Goal: Information Seeking & Learning: Learn about a topic

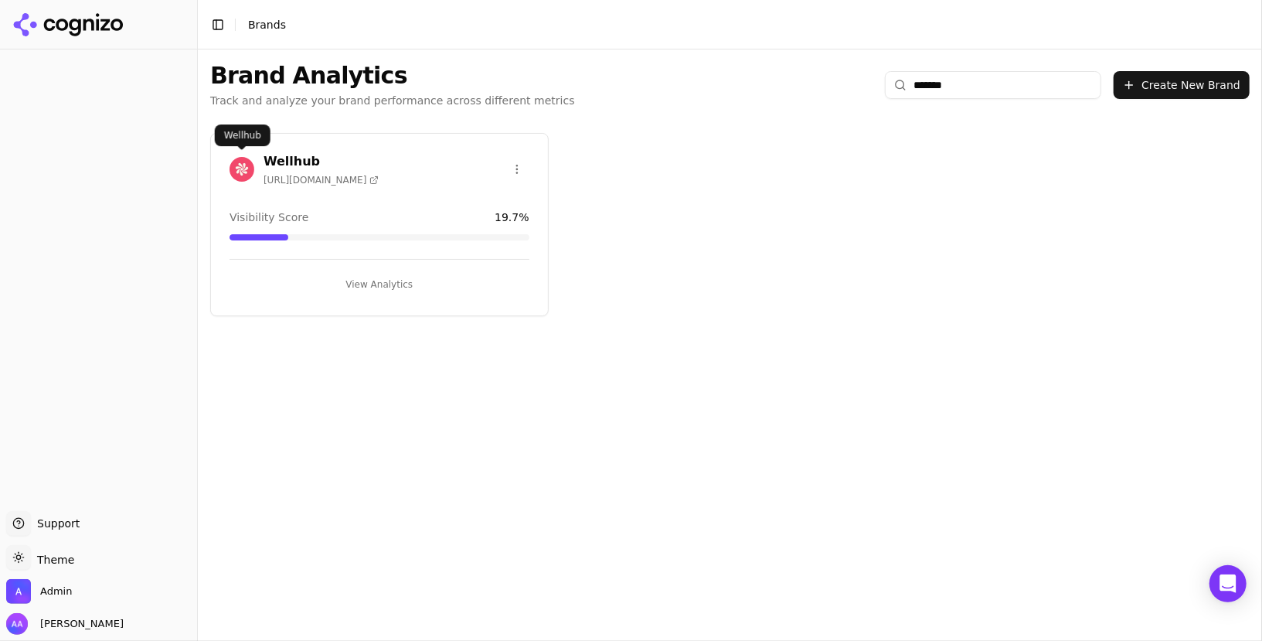
type input "*******"
click at [219, 157] on div "Wellhub https://wellhub.com" at bounding box center [379, 171] width 337 height 39
click at [240, 164] on img at bounding box center [242, 169] width 25 height 25
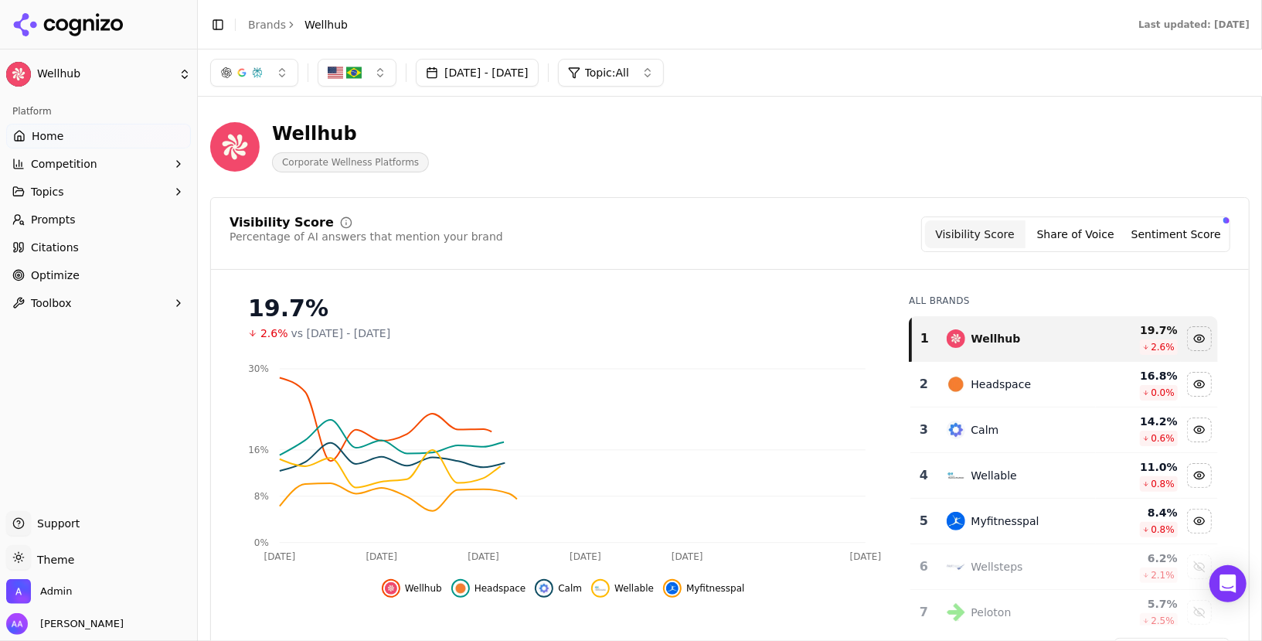
click at [664, 84] on button "Topic: All" at bounding box center [611, 73] width 106 height 28
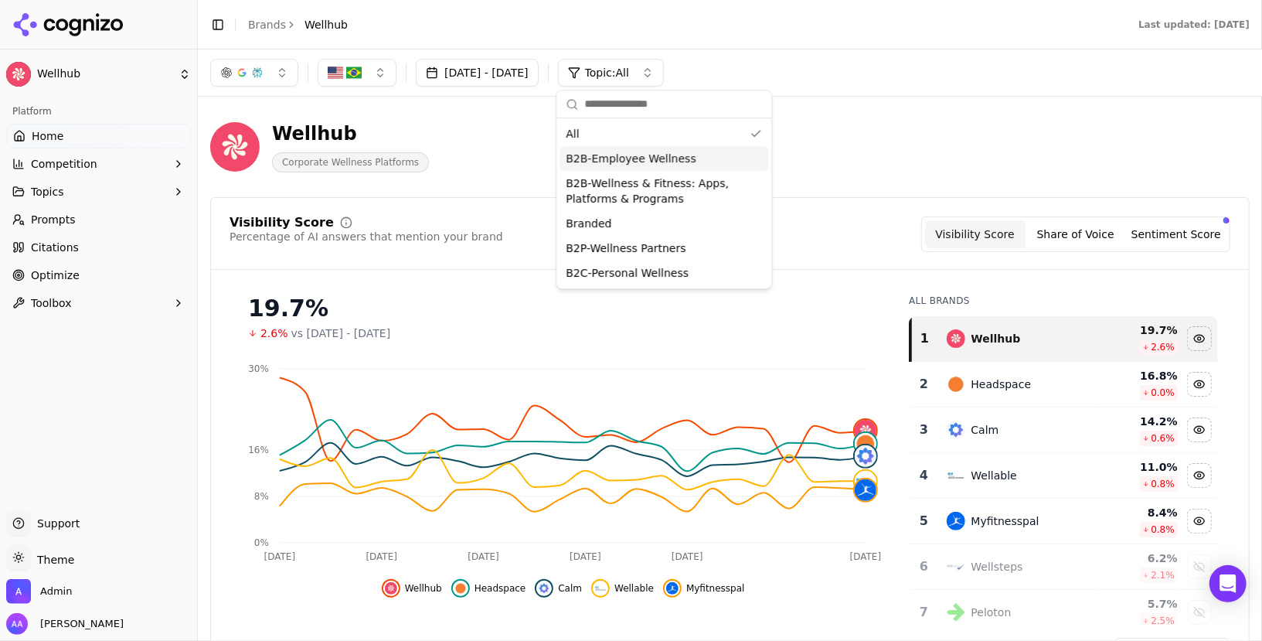
click at [52, 224] on span "Prompts" at bounding box center [53, 219] width 45 height 15
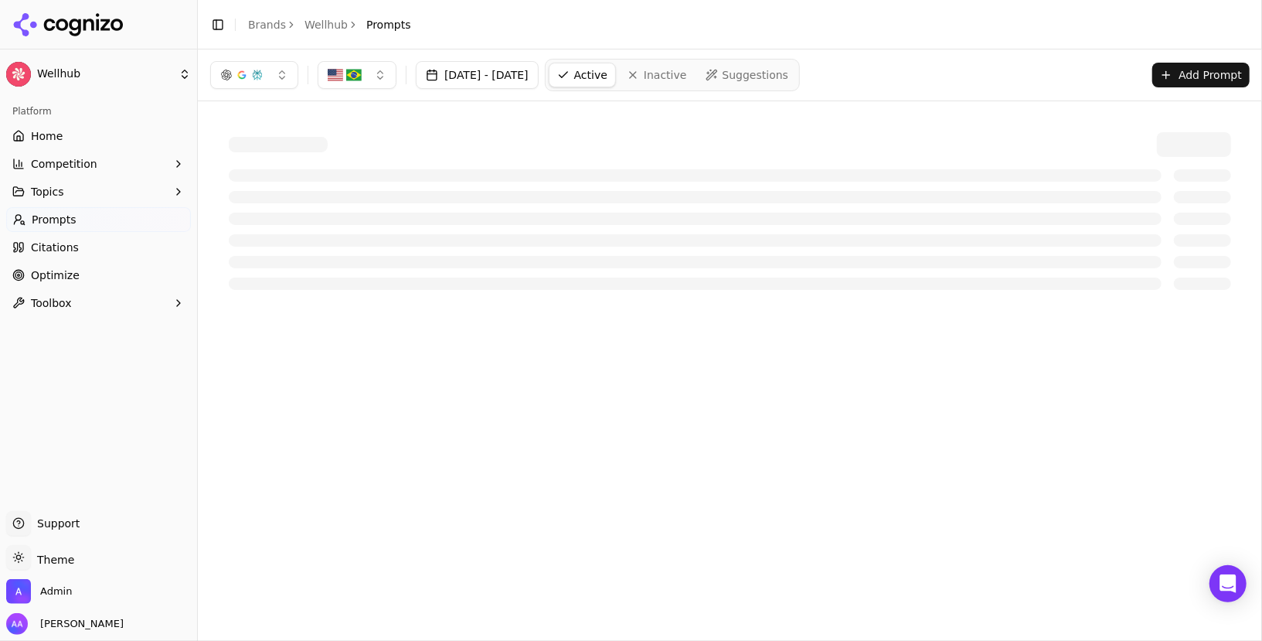
click at [140, 131] on link "Home" at bounding box center [98, 136] width 185 height 25
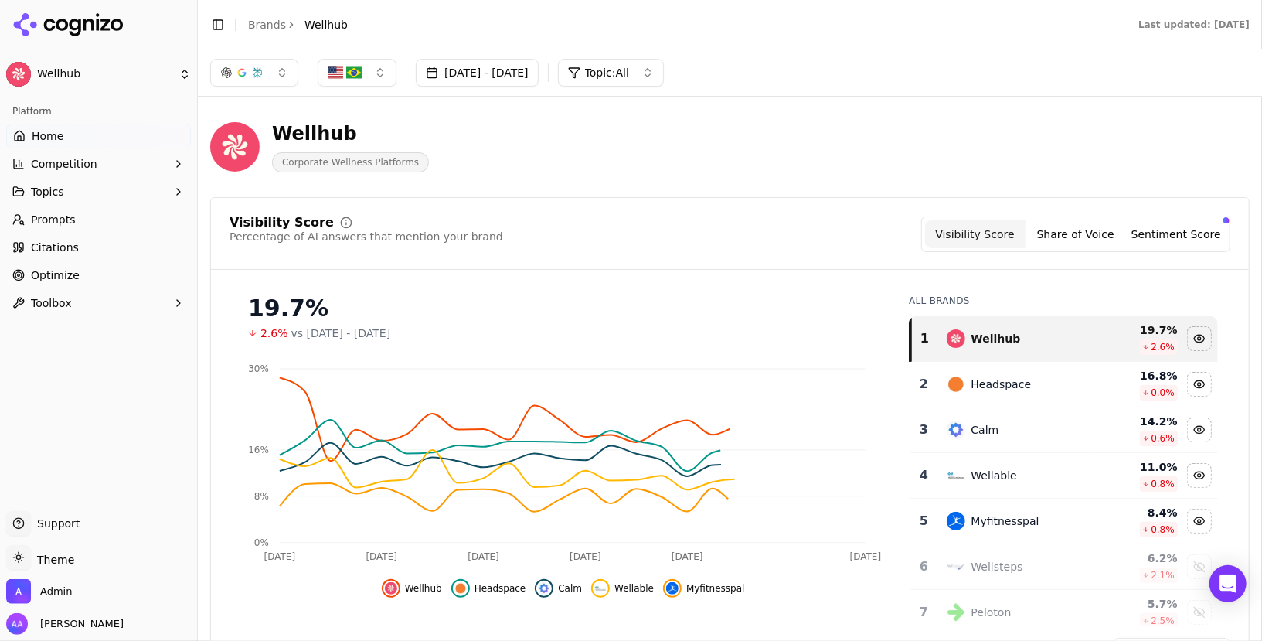
click at [629, 74] on span "Topic: All" at bounding box center [607, 72] width 44 height 15
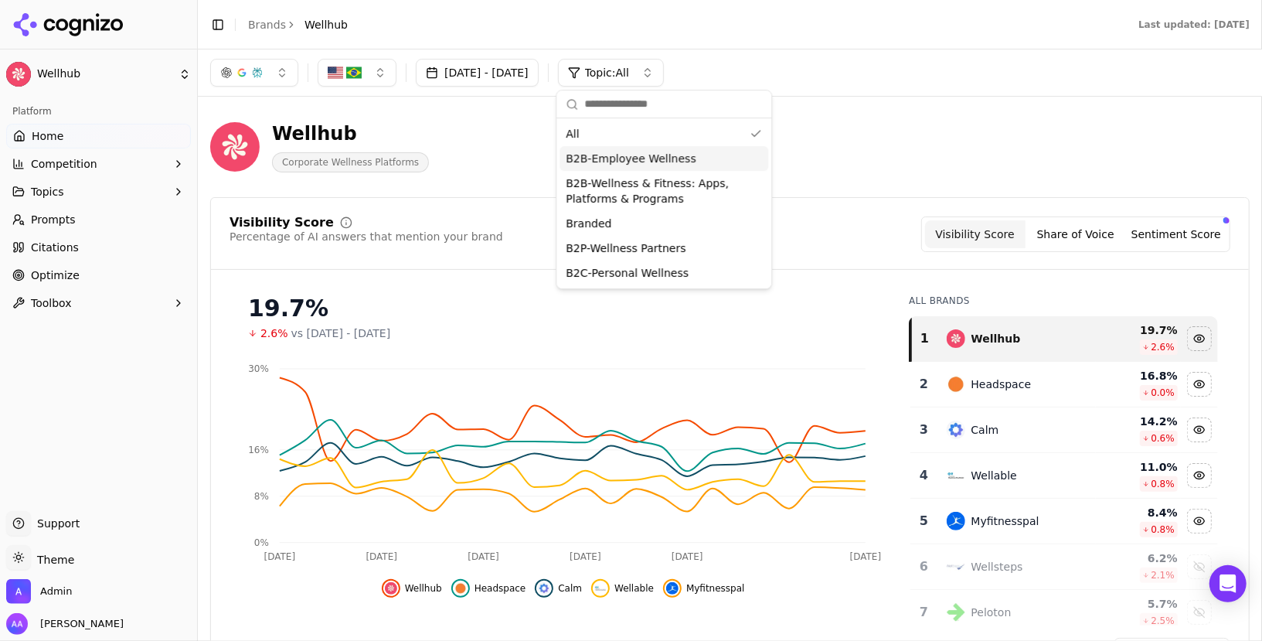
click at [640, 156] on span "B2B-Employee Wellness" at bounding box center [631, 158] width 130 height 15
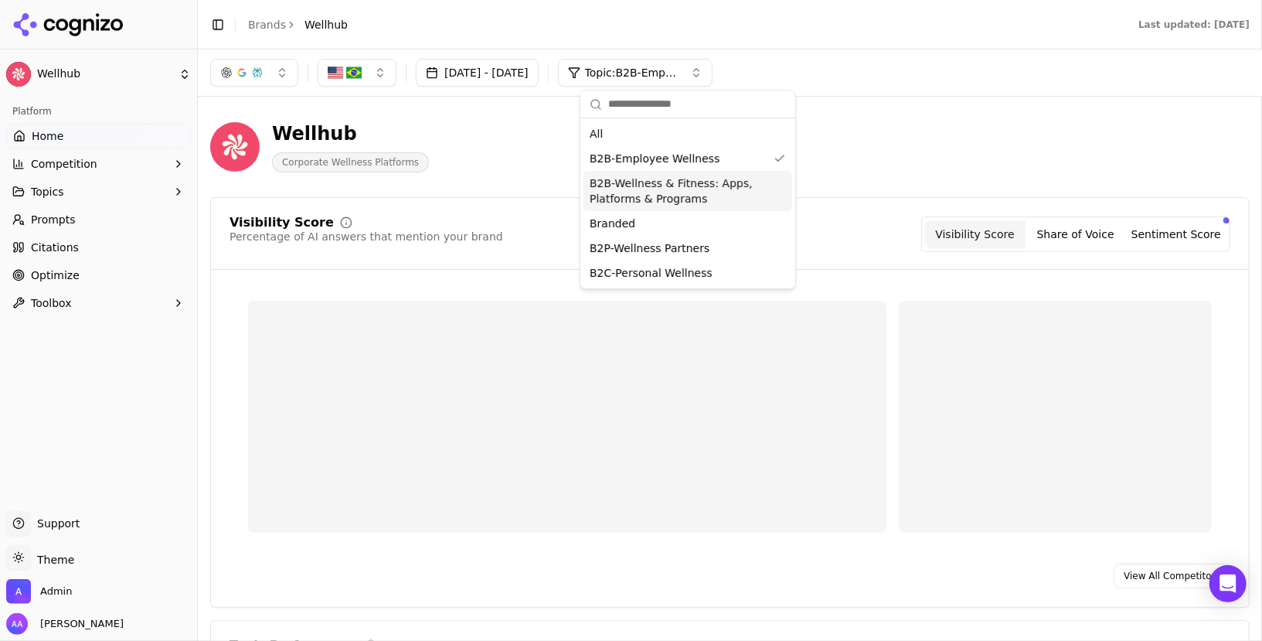
click at [637, 185] on span "B2B-Wellness & Fitness: Apps, Platforms & Programs" at bounding box center [679, 190] width 178 height 31
click at [621, 254] on span "B2P-Wellness Partners" at bounding box center [647, 247] width 120 height 15
click at [621, 280] on span "B2C-Personal Wellness" at bounding box center [648, 272] width 123 height 15
click at [971, 116] on div "Wellhub Corporate Wellness Platforms" at bounding box center [729, 147] width 1039 height 76
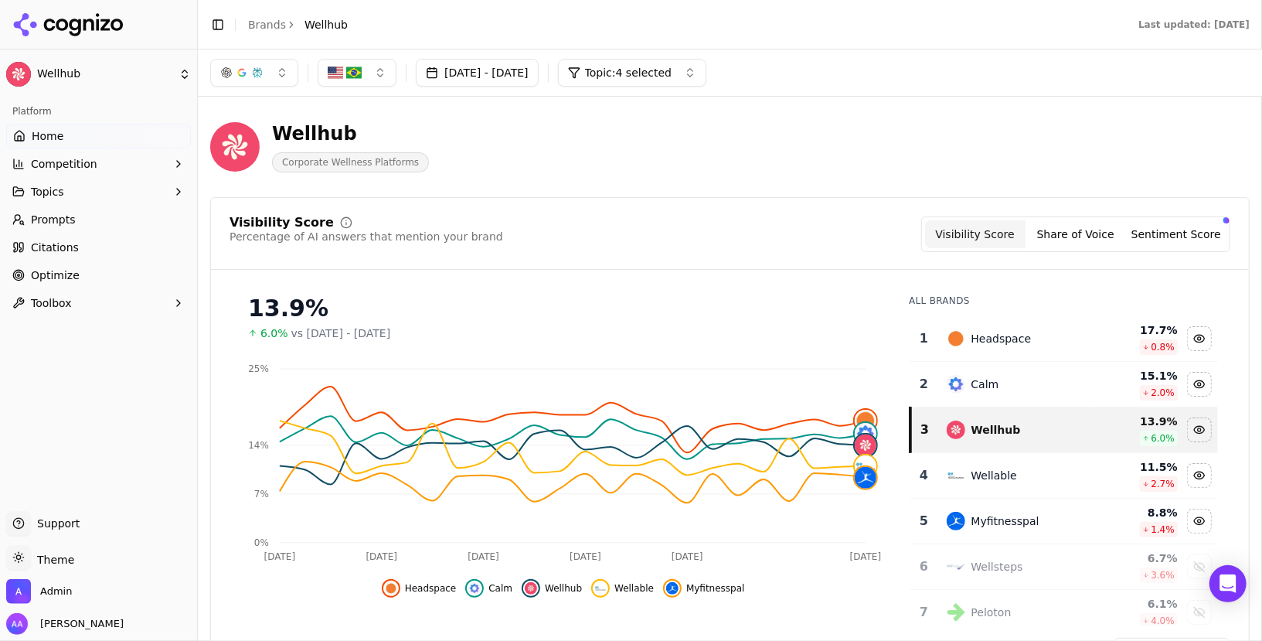
click at [666, 70] on span "Topic: 4 selected" at bounding box center [628, 72] width 87 height 15
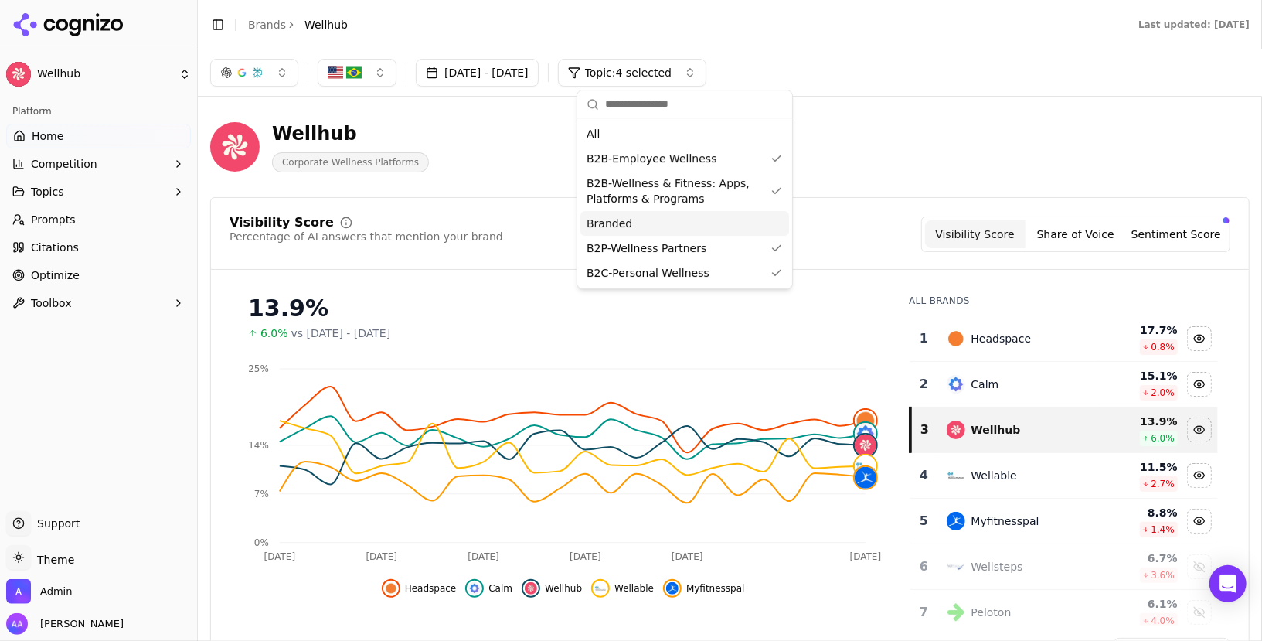
click at [659, 219] on div "Branded" at bounding box center [684, 223] width 209 height 25
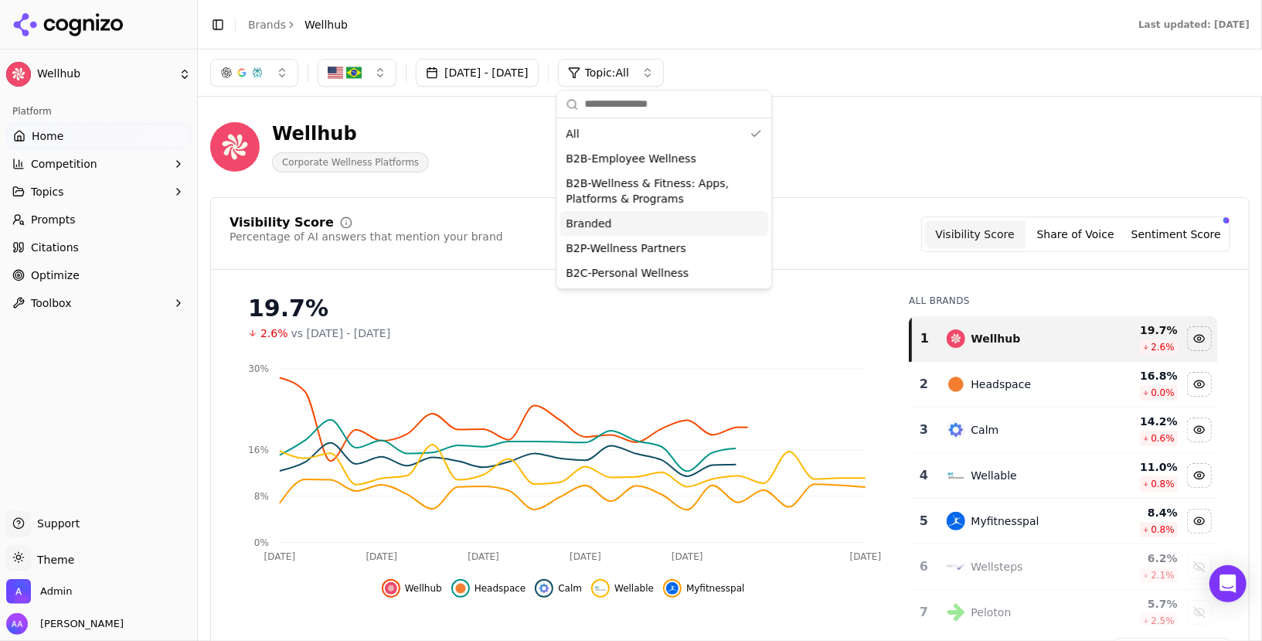
click at [663, 221] on div "Branded" at bounding box center [664, 223] width 209 height 25
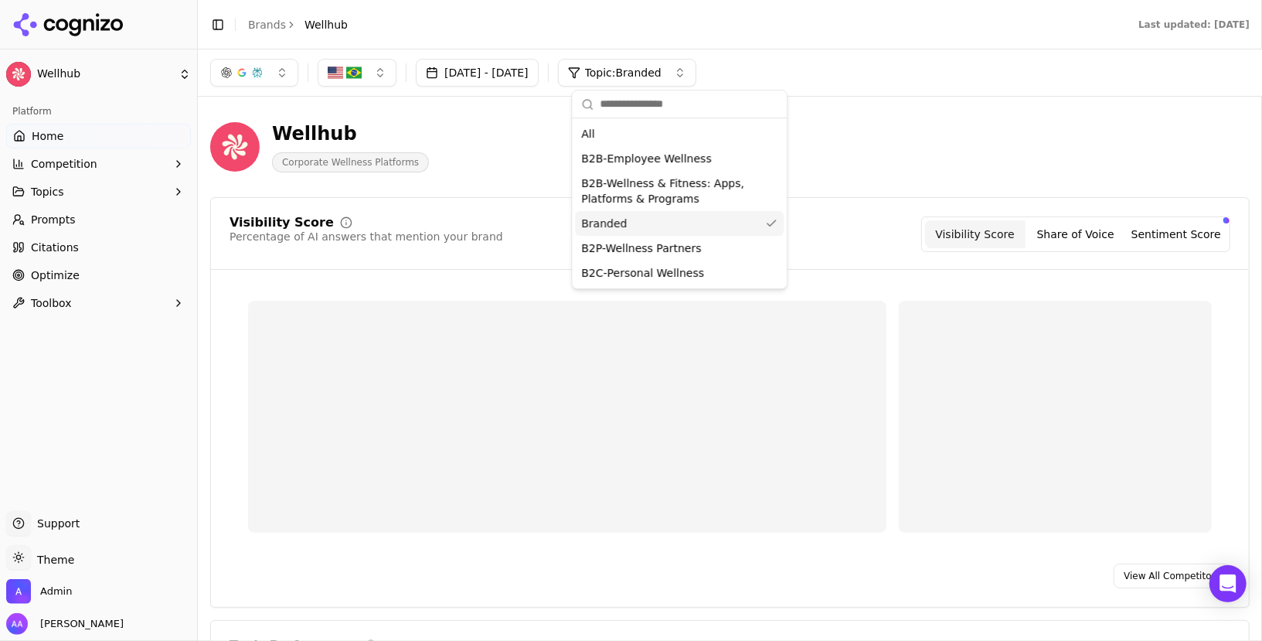
click at [663, 221] on div "Branded" at bounding box center [679, 223] width 209 height 25
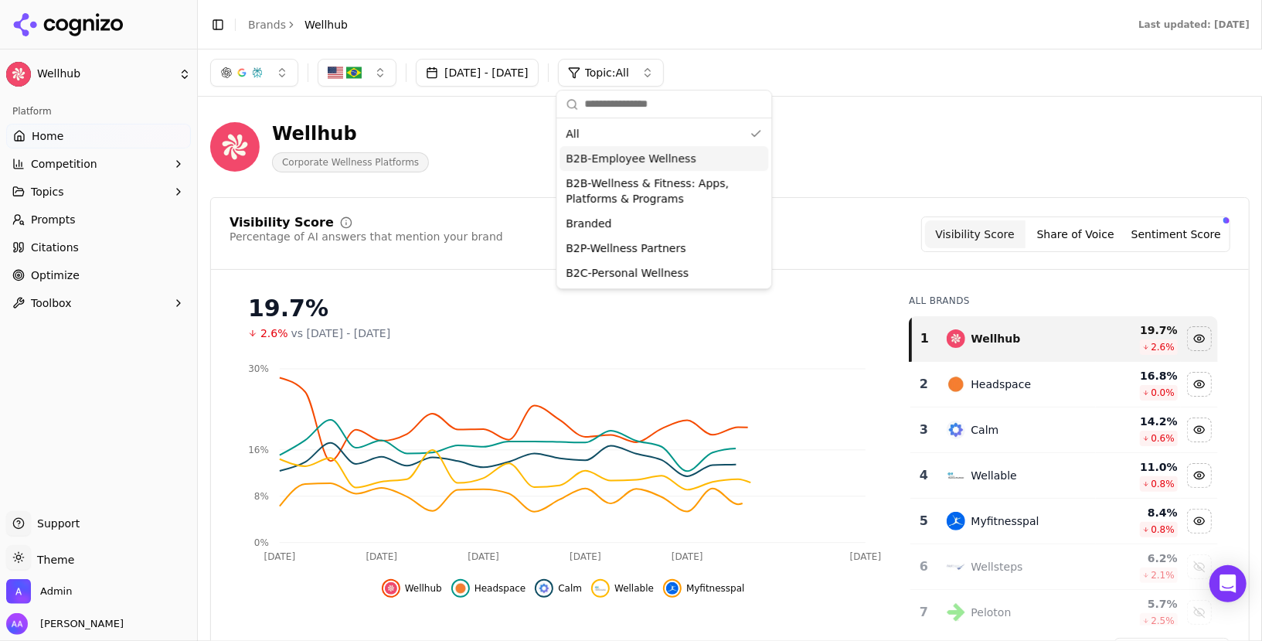
click at [681, 166] on div "B2B-Employee Wellness" at bounding box center [664, 158] width 209 height 25
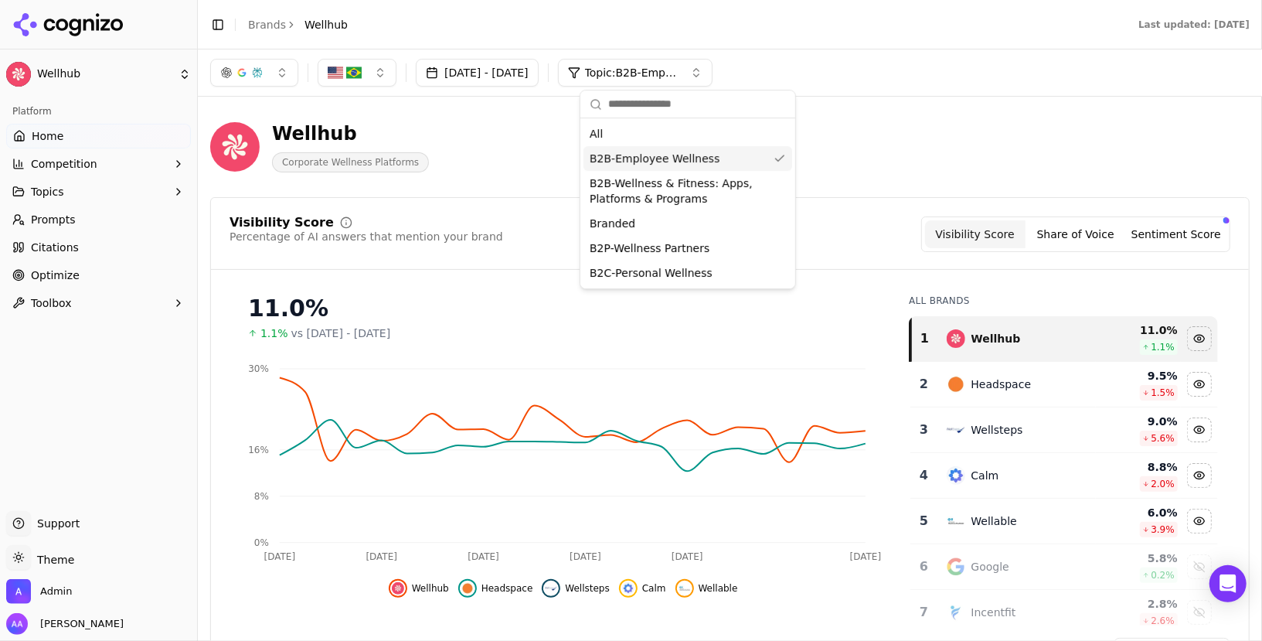
click at [680, 183] on span "B2B-Wellness & Fitness: Apps, Platforms & Programs" at bounding box center [679, 190] width 178 height 31
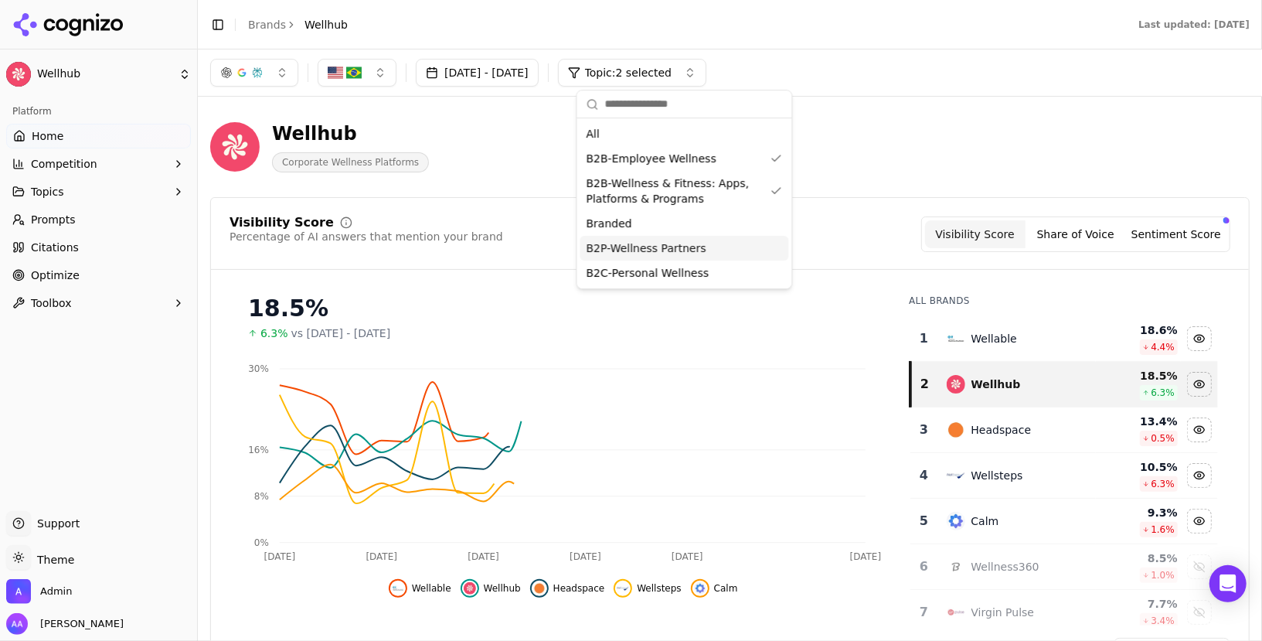
click at [678, 248] on span "B2P-Wellness Partners" at bounding box center [647, 247] width 120 height 15
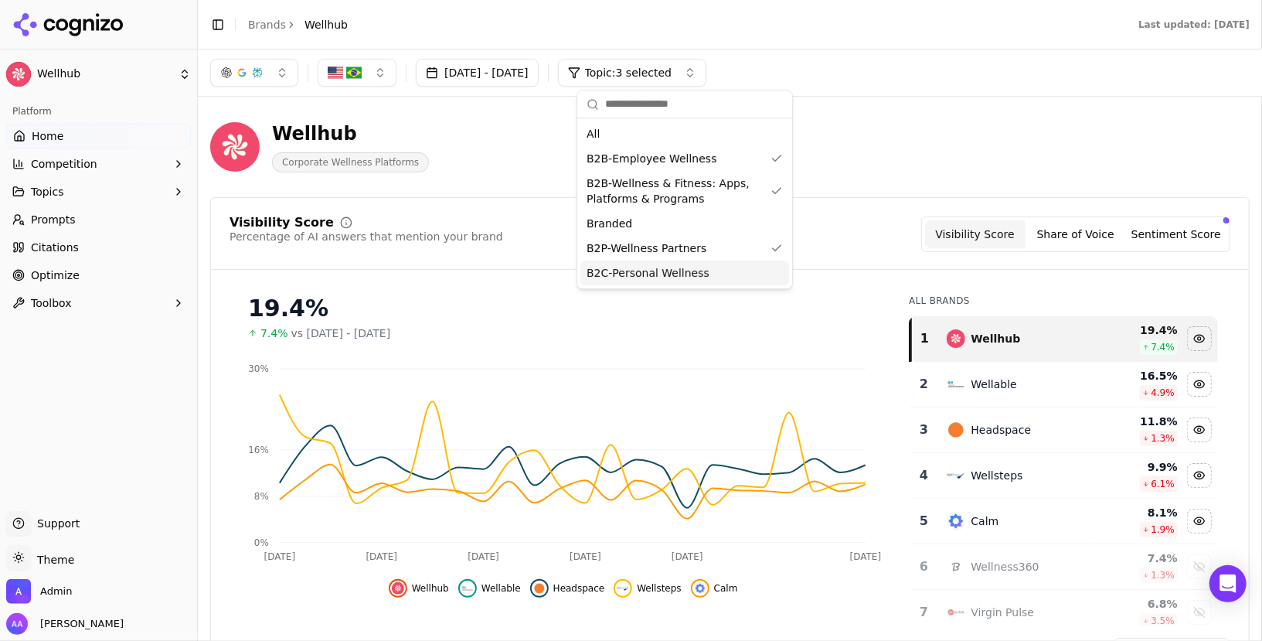
click at [675, 267] on span "B2C-Personal Wellness" at bounding box center [648, 272] width 123 height 15
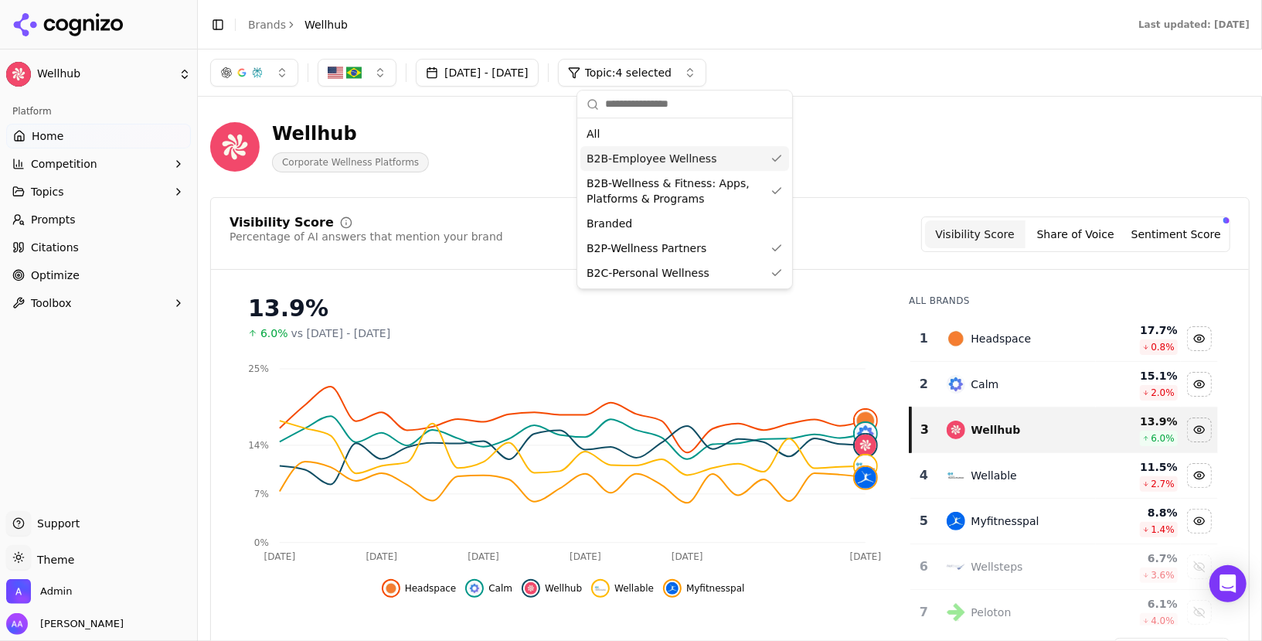
click at [899, 178] on div "Wellhub Corporate Wellness Platforms" at bounding box center [729, 147] width 1039 height 76
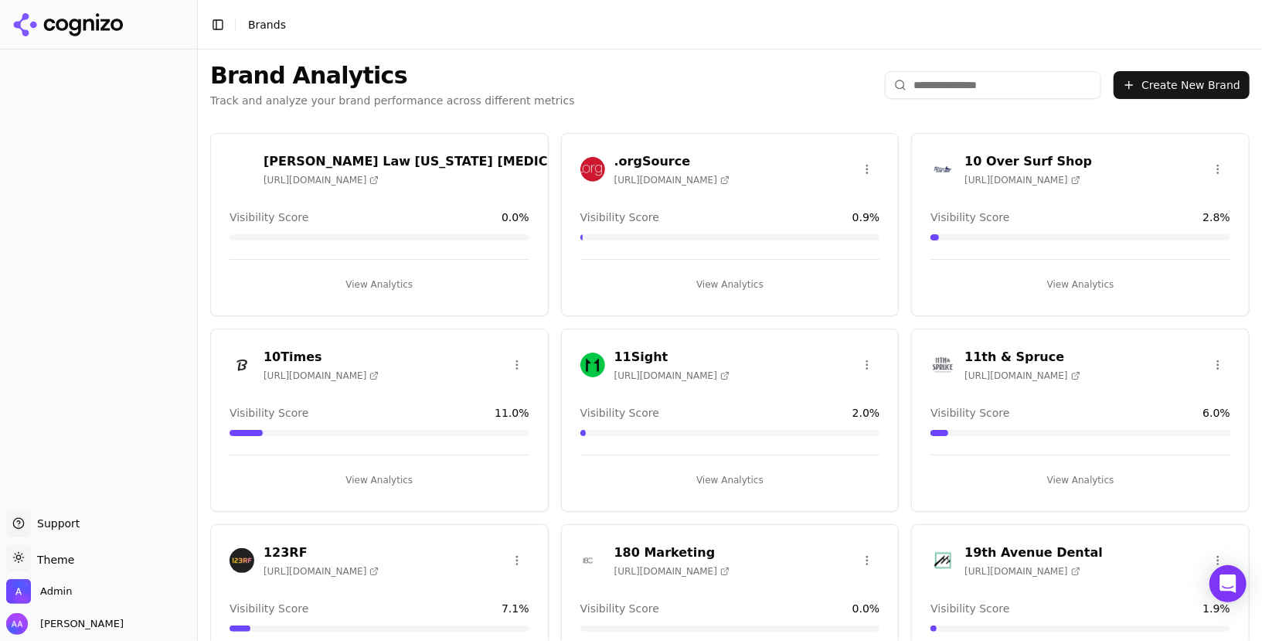
click at [941, 85] on input "search" at bounding box center [993, 85] width 216 height 28
type input "***"
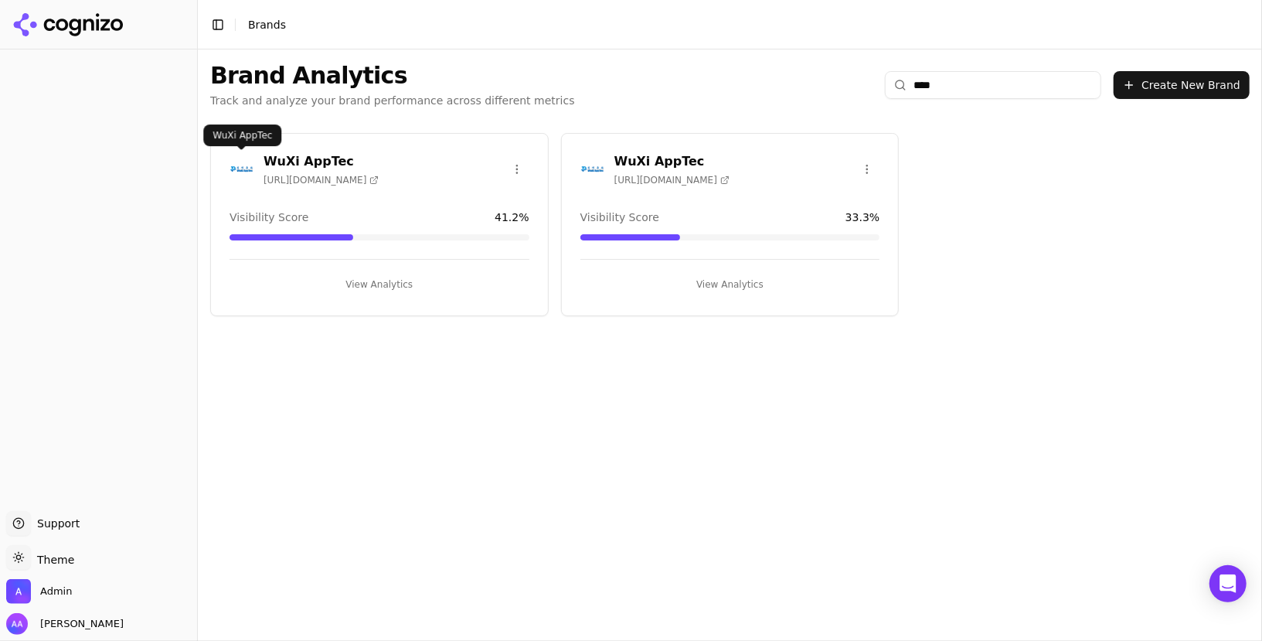
type input "****"
click at [239, 167] on img at bounding box center [242, 169] width 25 height 25
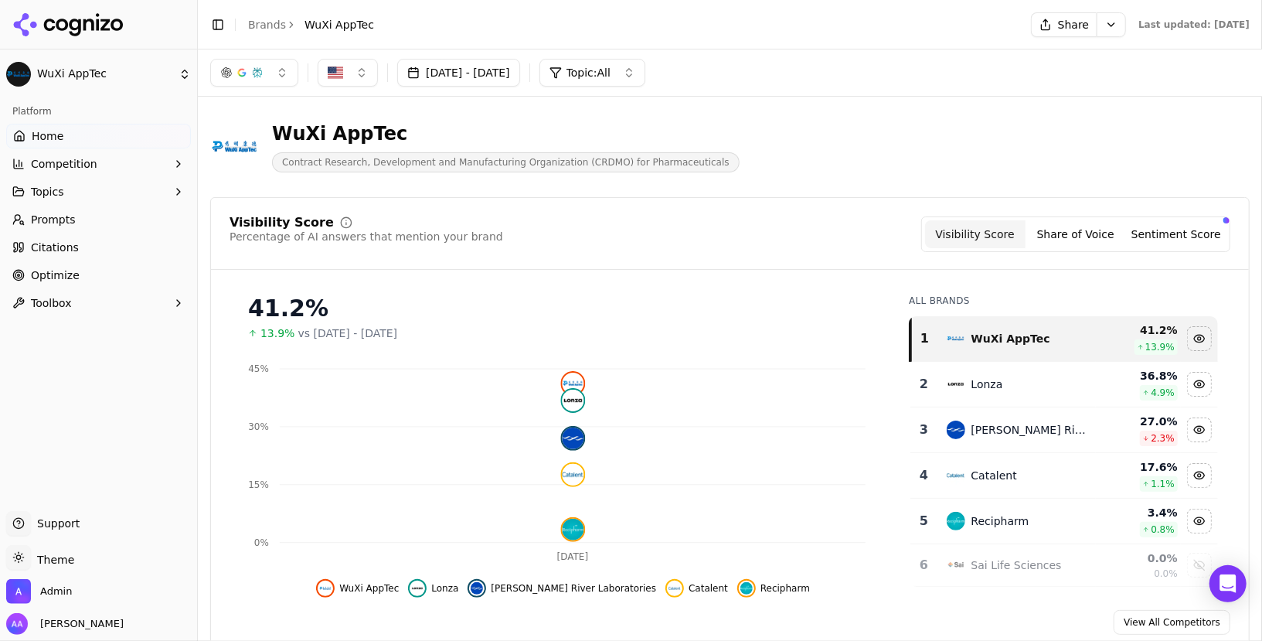
click at [1156, 230] on button "Sentiment Score" at bounding box center [1176, 234] width 100 height 28
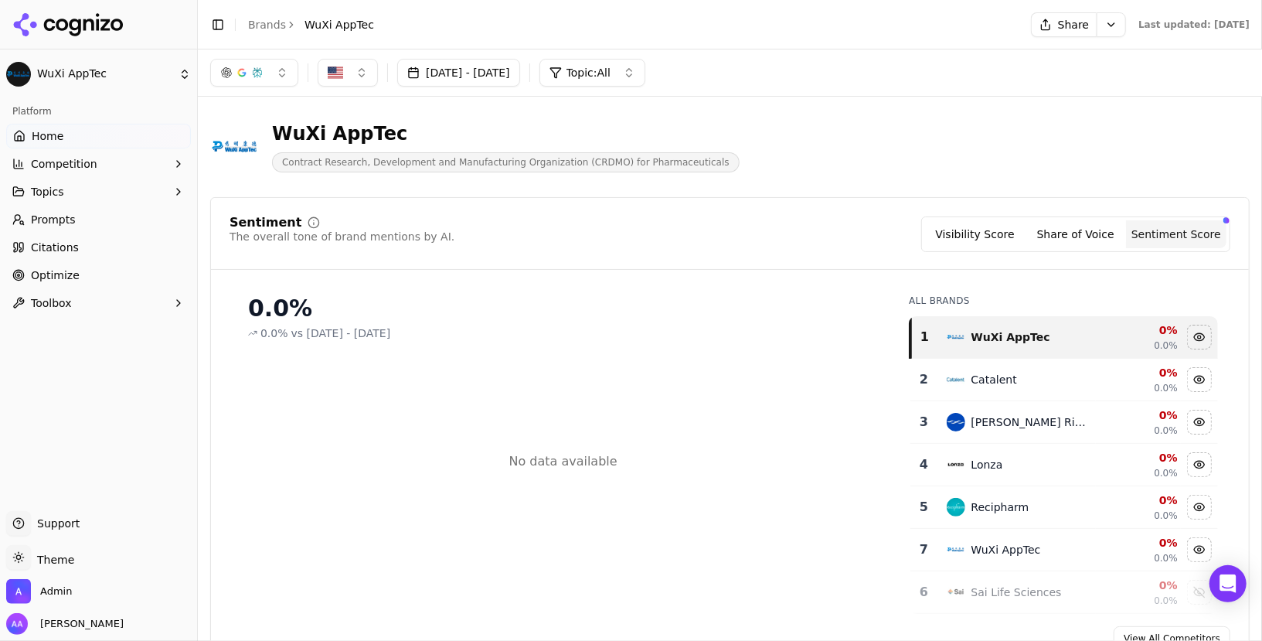
click at [79, 223] on link "Prompts" at bounding box center [98, 219] width 185 height 25
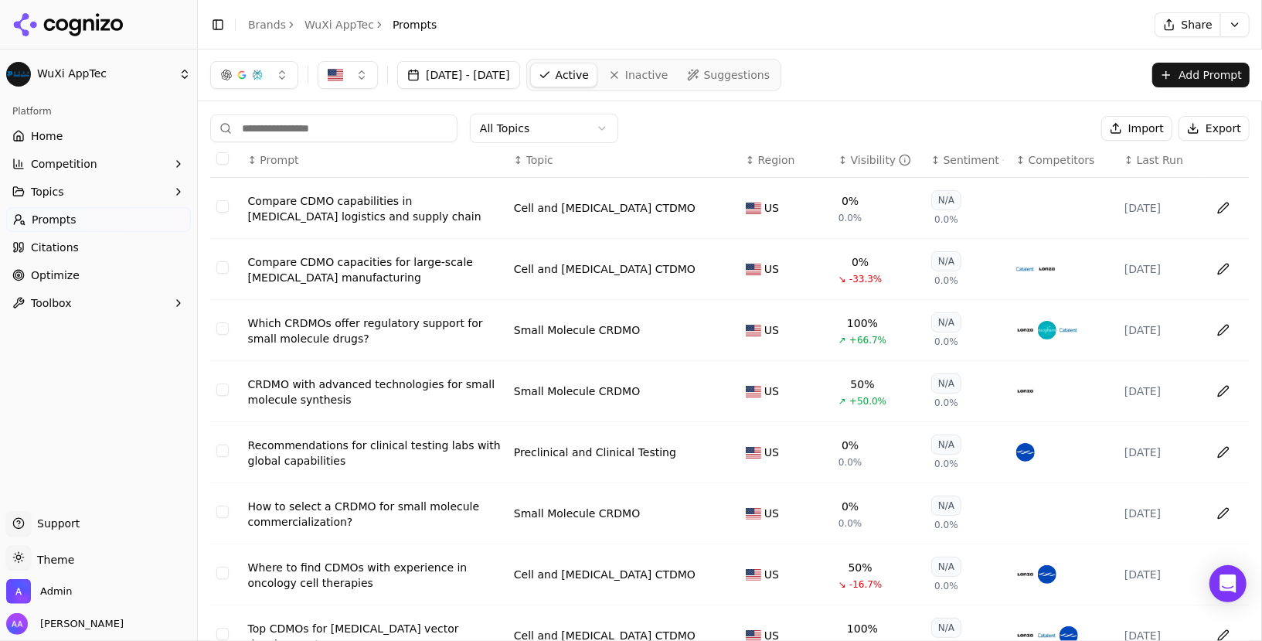
click at [856, 162] on div "Visibility" at bounding box center [881, 159] width 61 height 15
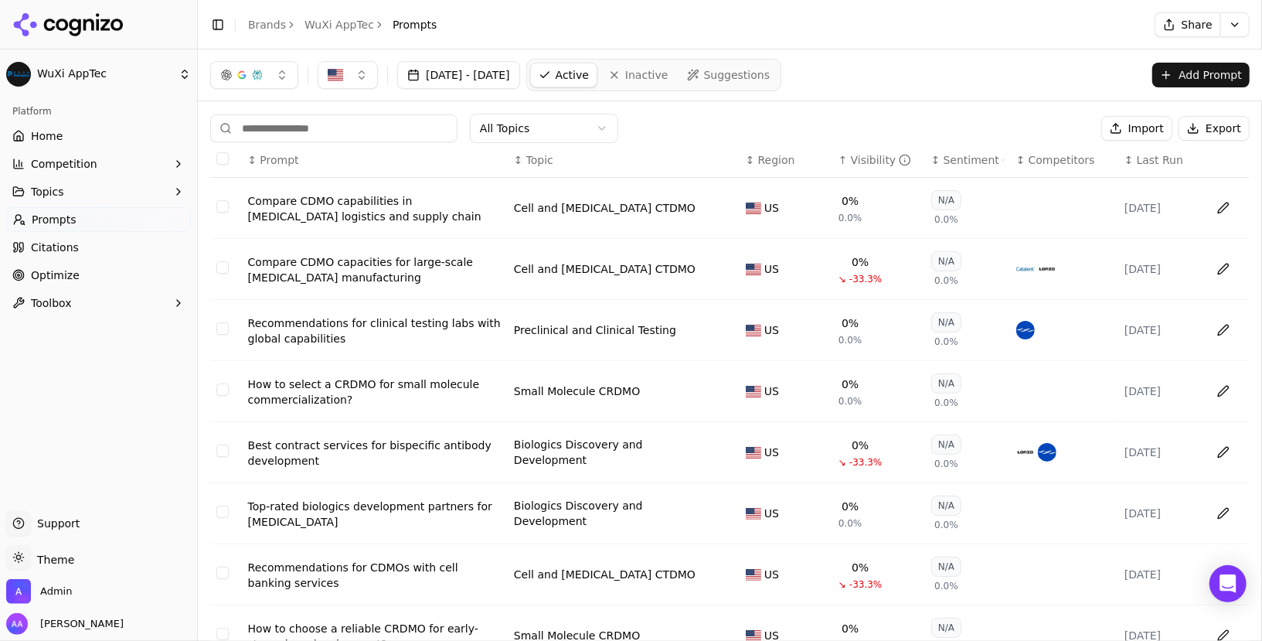
click at [856, 162] on div "Visibility" at bounding box center [881, 159] width 61 height 15
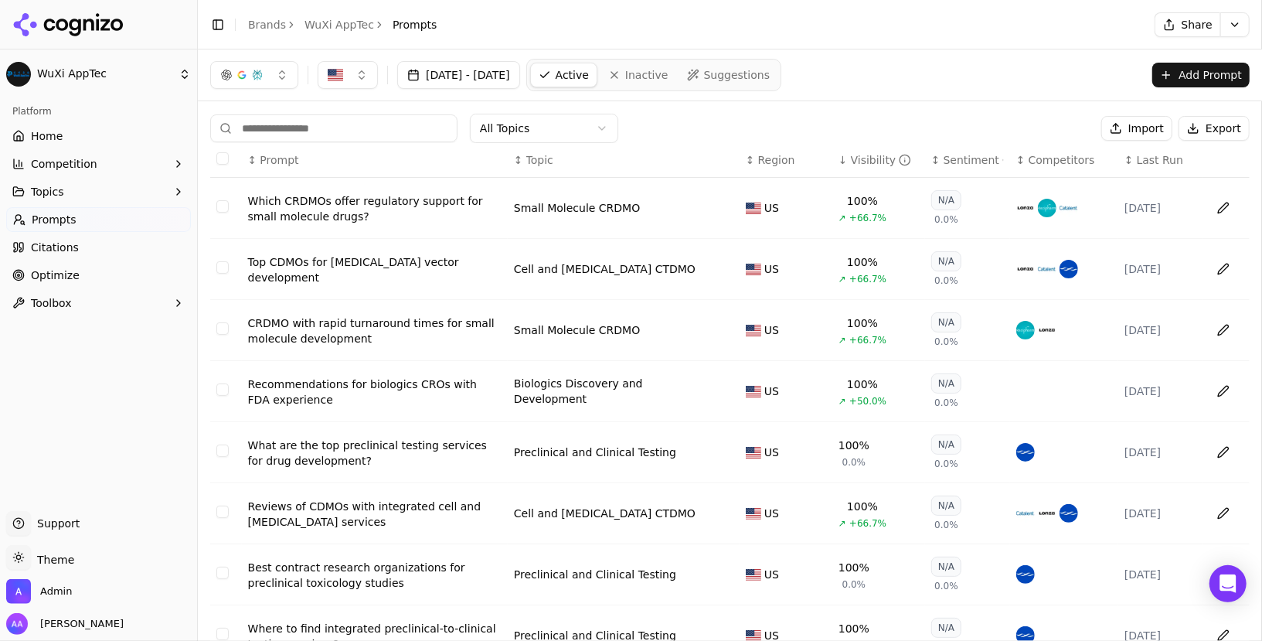
scroll to position [192, 0]
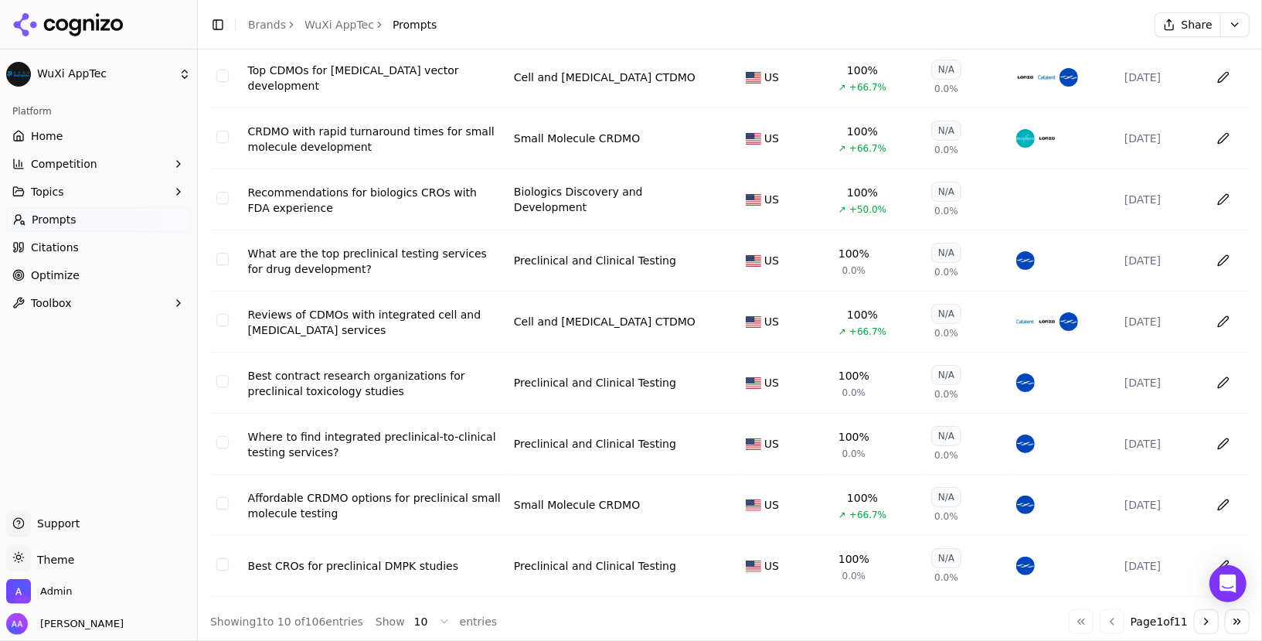
click at [1197, 610] on button "Go to next page" at bounding box center [1206, 621] width 25 height 25
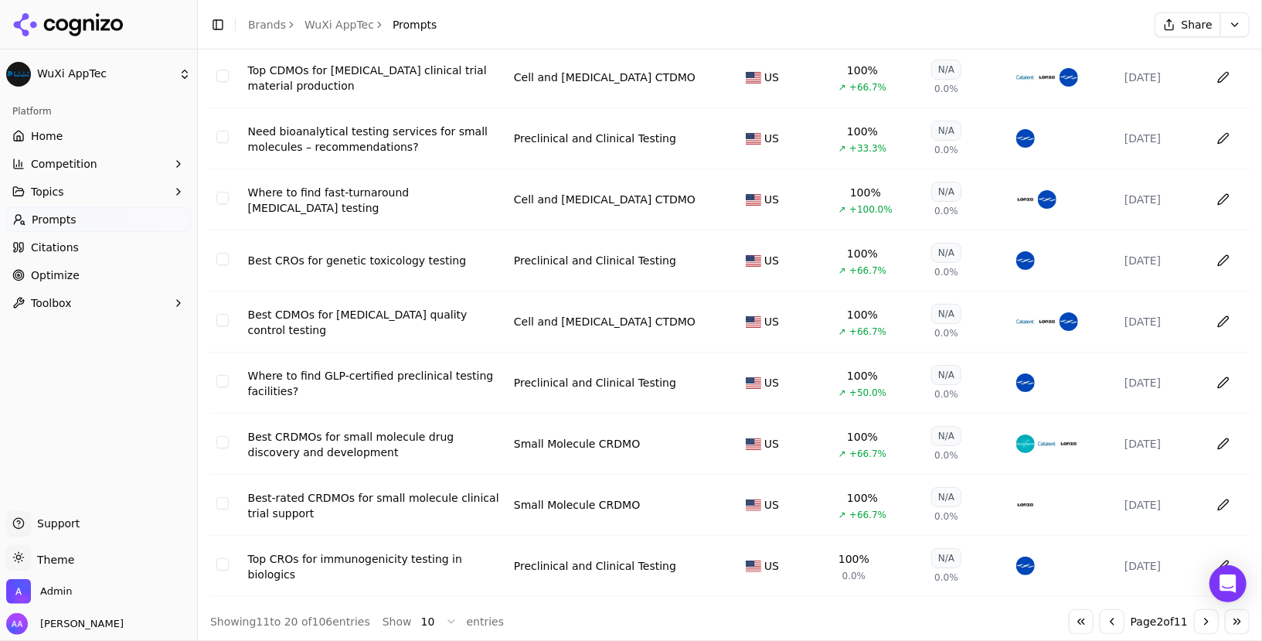
click at [1197, 610] on button "Go to next page" at bounding box center [1206, 621] width 25 height 25
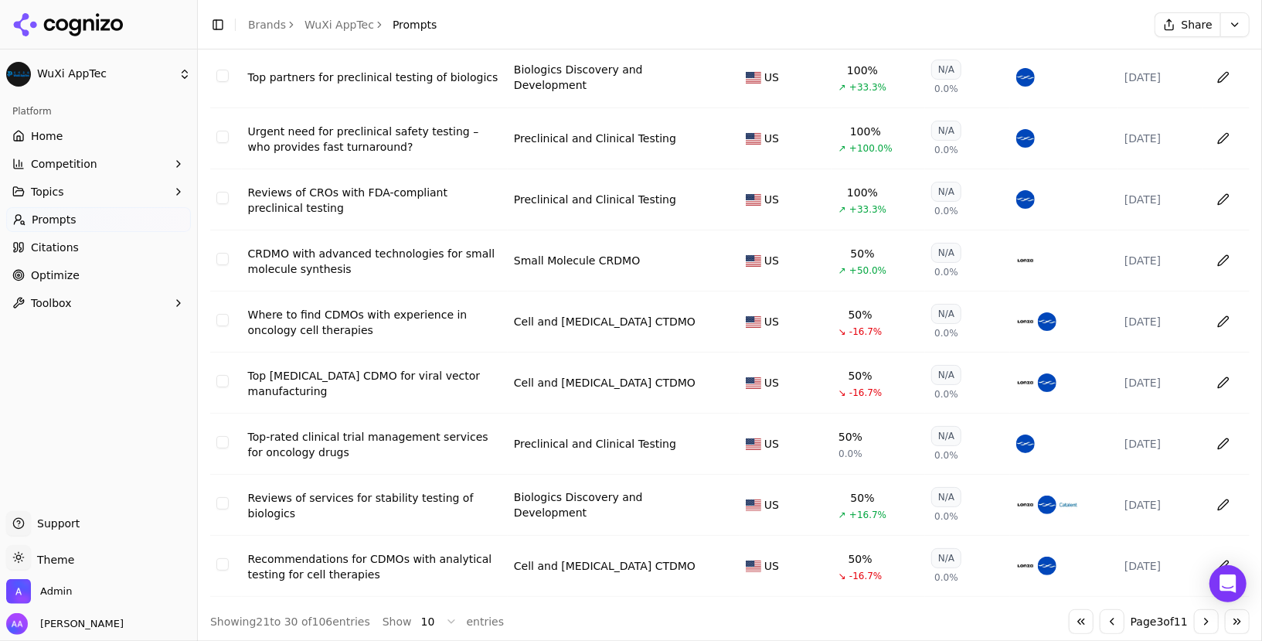
click at [337, 260] on div "CRDMO with advanced technologies for small molecule synthesis" at bounding box center [374, 261] width 253 height 31
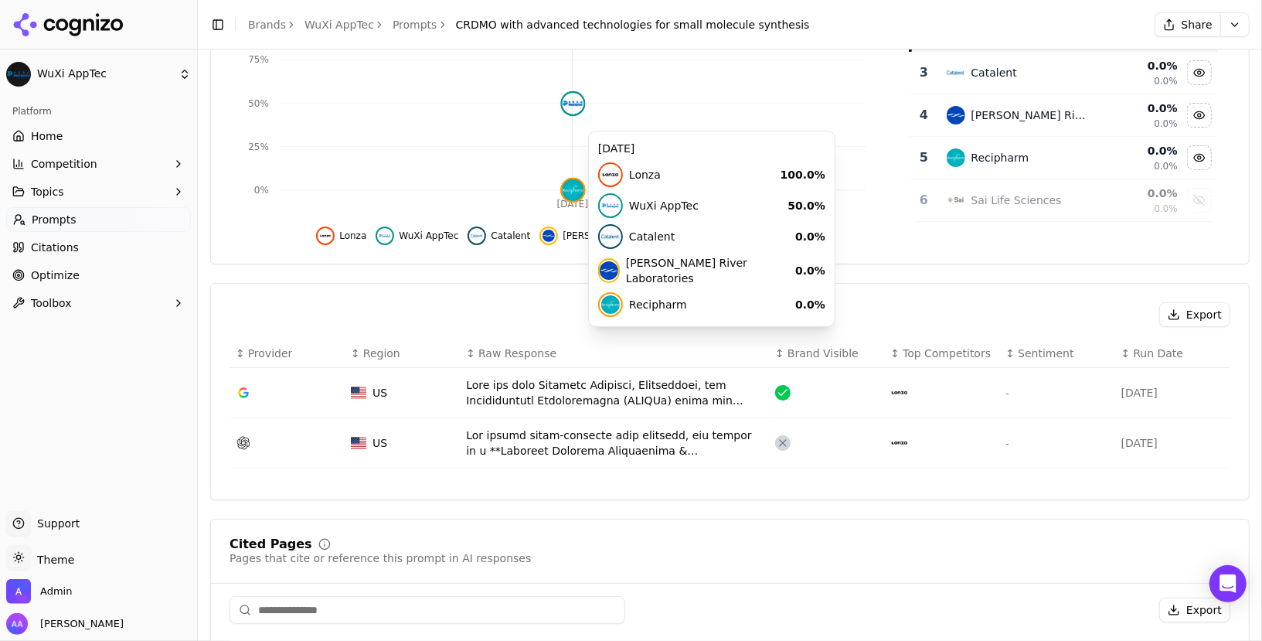
scroll to position [268, 0]
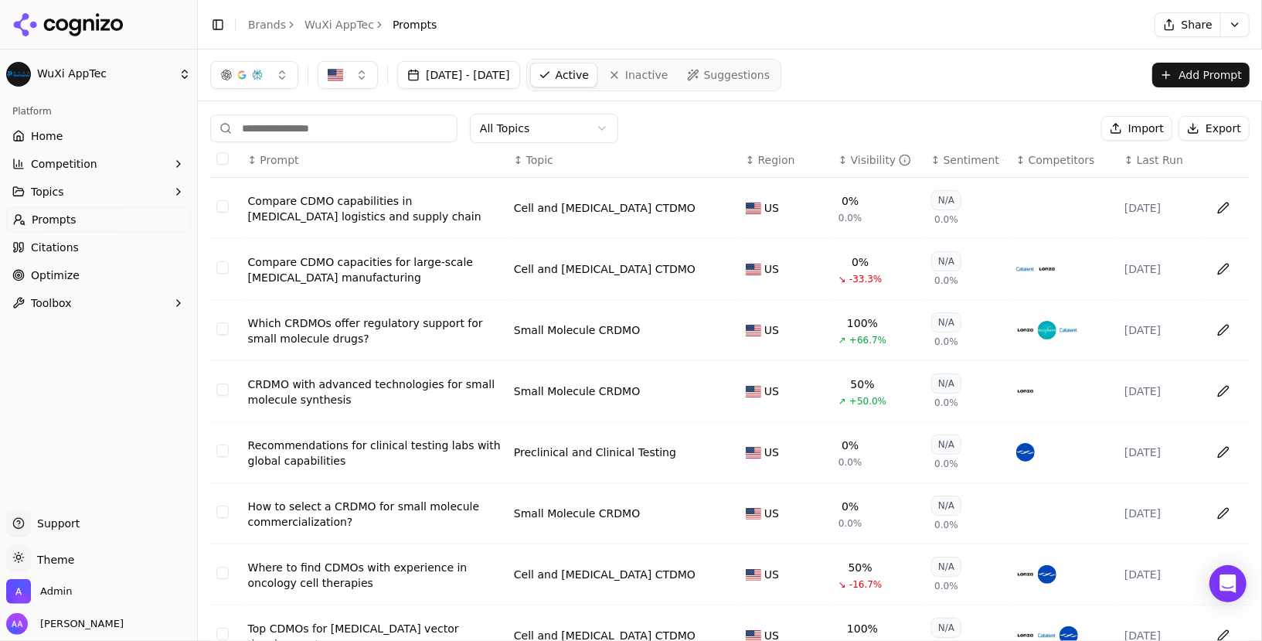
click at [314, 21] on link "WuXi AppTec" at bounding box center [340, 24] width 70 height 15
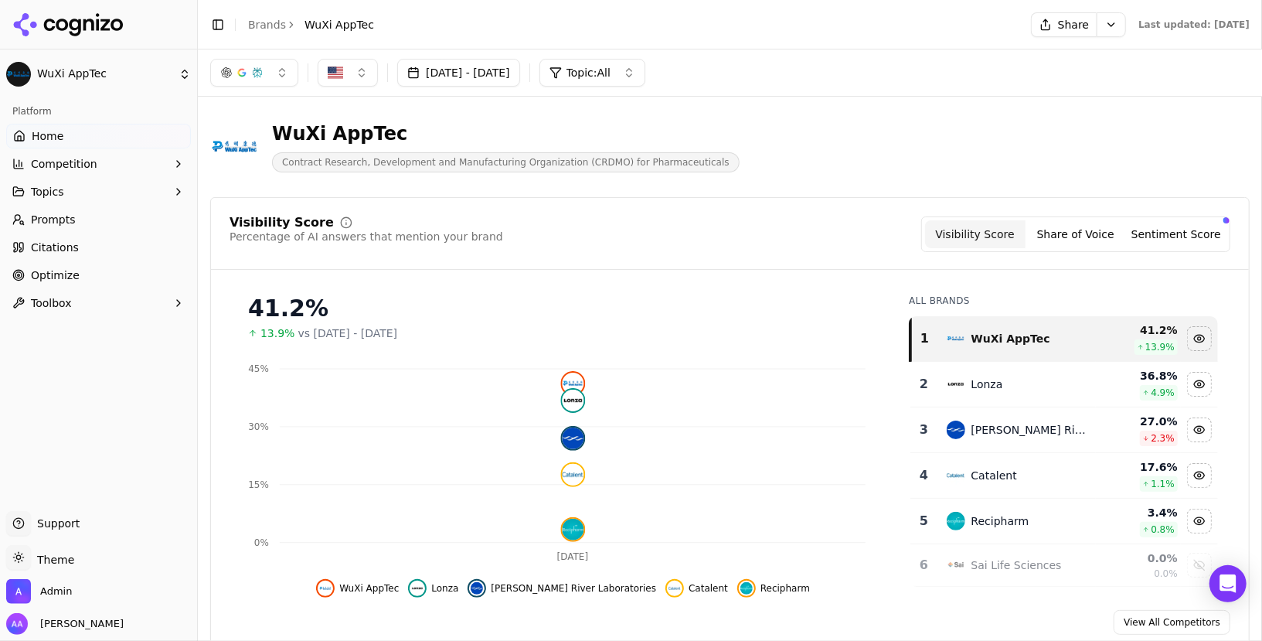
click at [263, 29] on link "Brands" at bounding box center [267, 25] width 38 height 12
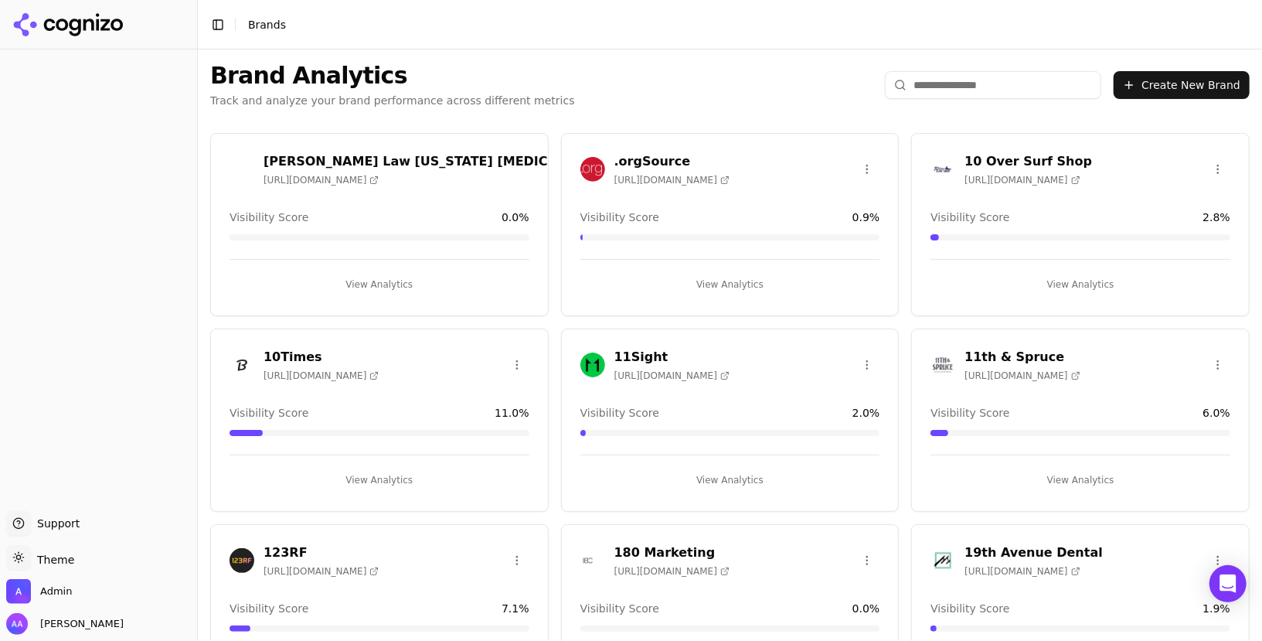
click at [951, 77] on input "search" at bounding box center [993, 85] width 216 height 28
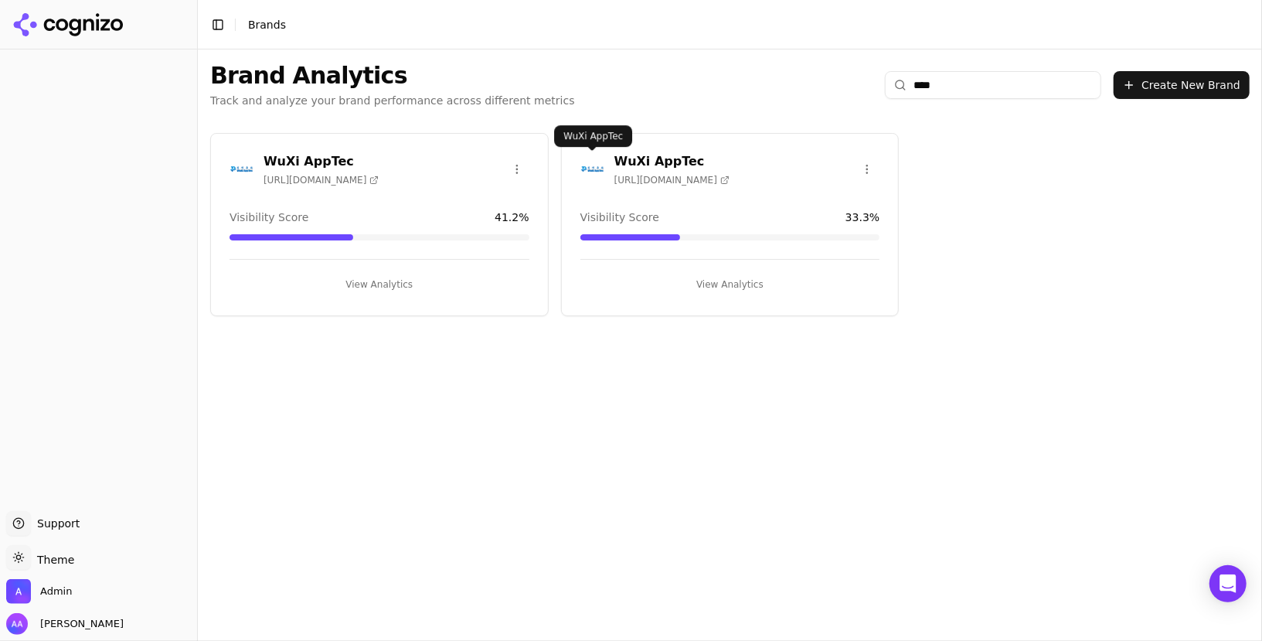
type input "****"
click at [582, 168] on img at bounding box center [592, 169] width 25 height 25
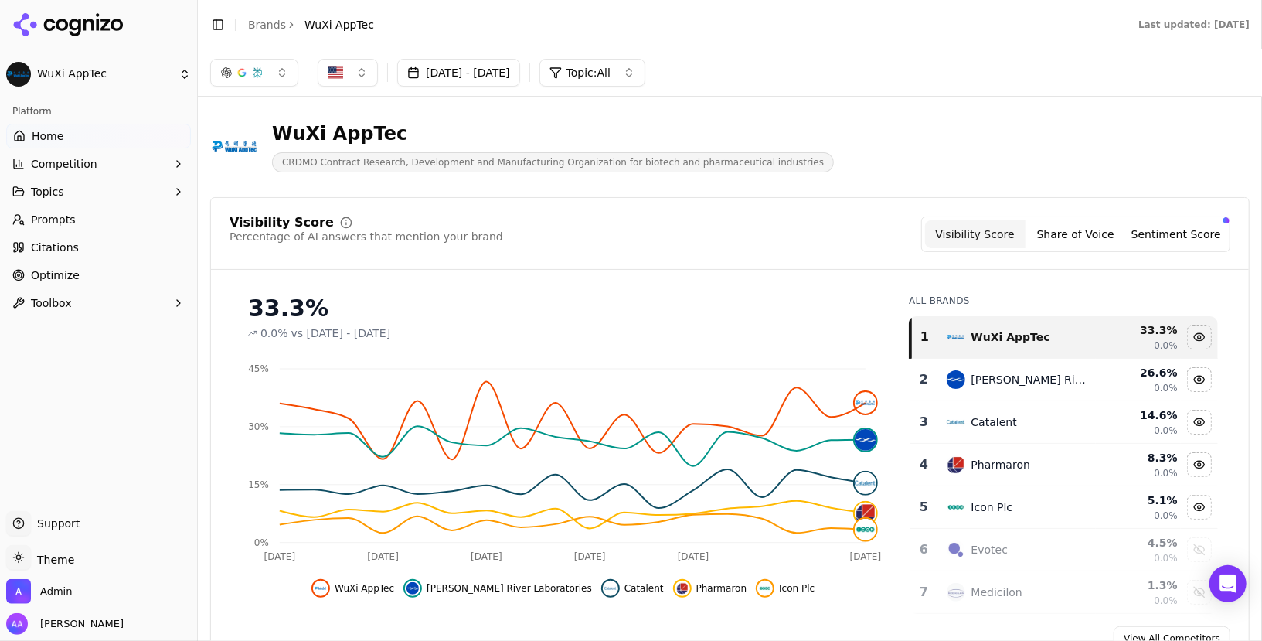
click at [53, 213] on span "Prompts" at bounding box center [53, 219] width 45 height 15
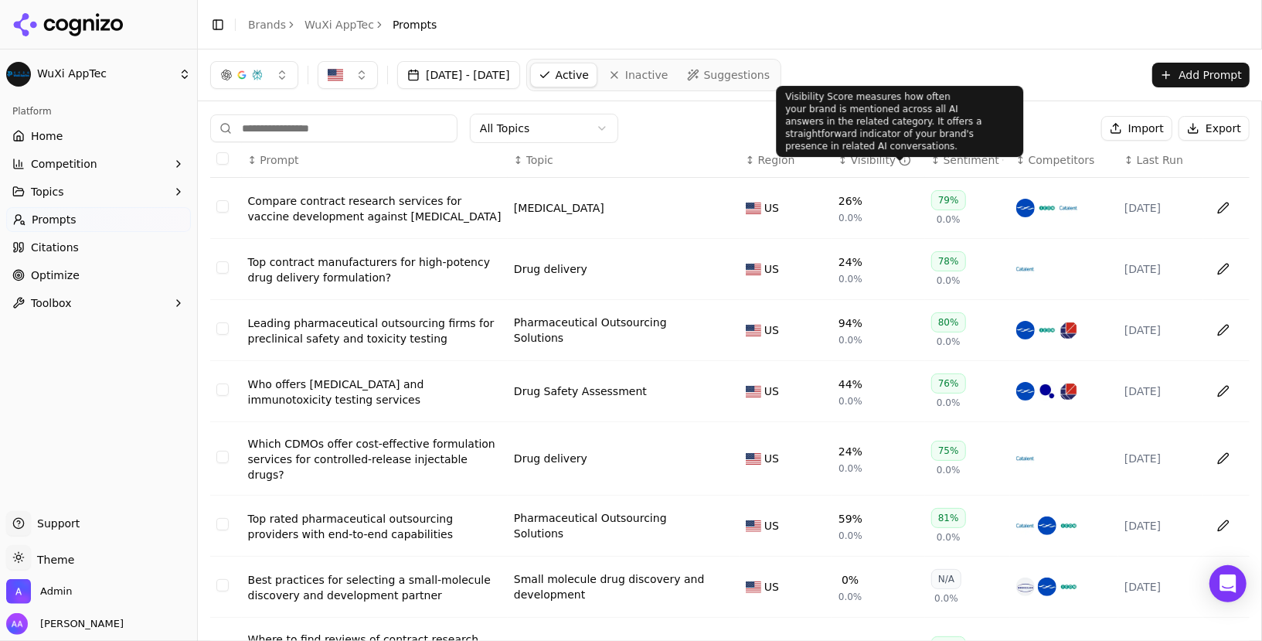
click at [956, 153] on div "Sentiment" at bounding box center [974, 159] width 60 height 15
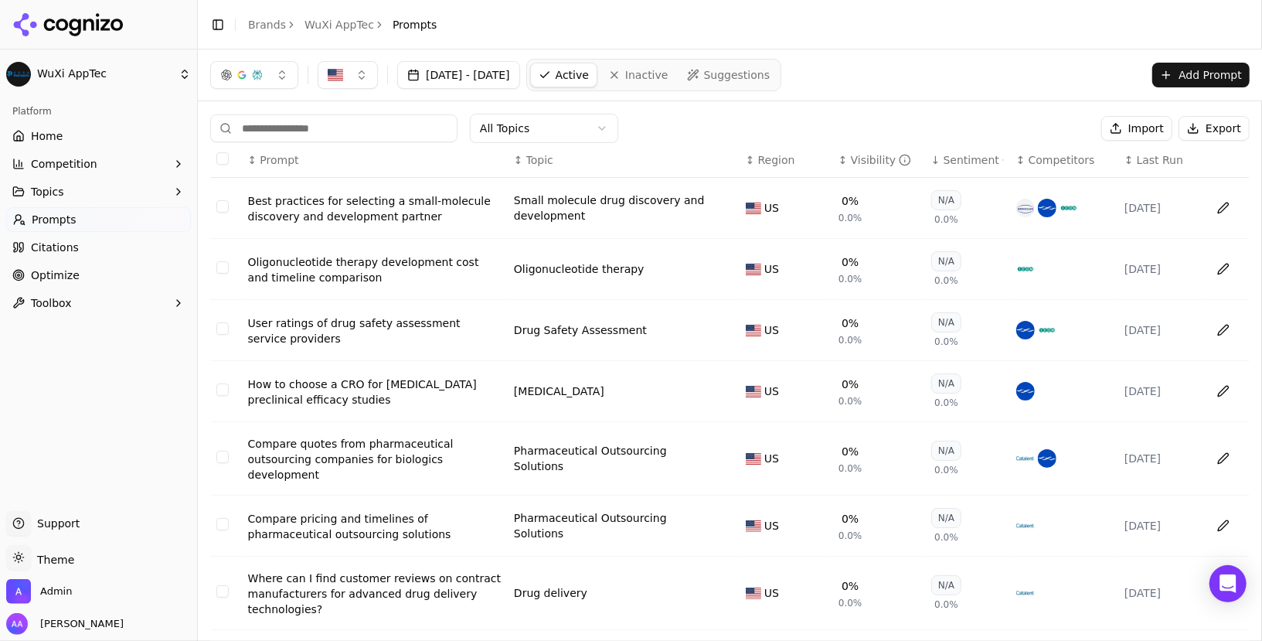
click at [956, 153] on div "Sentiment" at bounding box center [974, 159] width 60 height 15
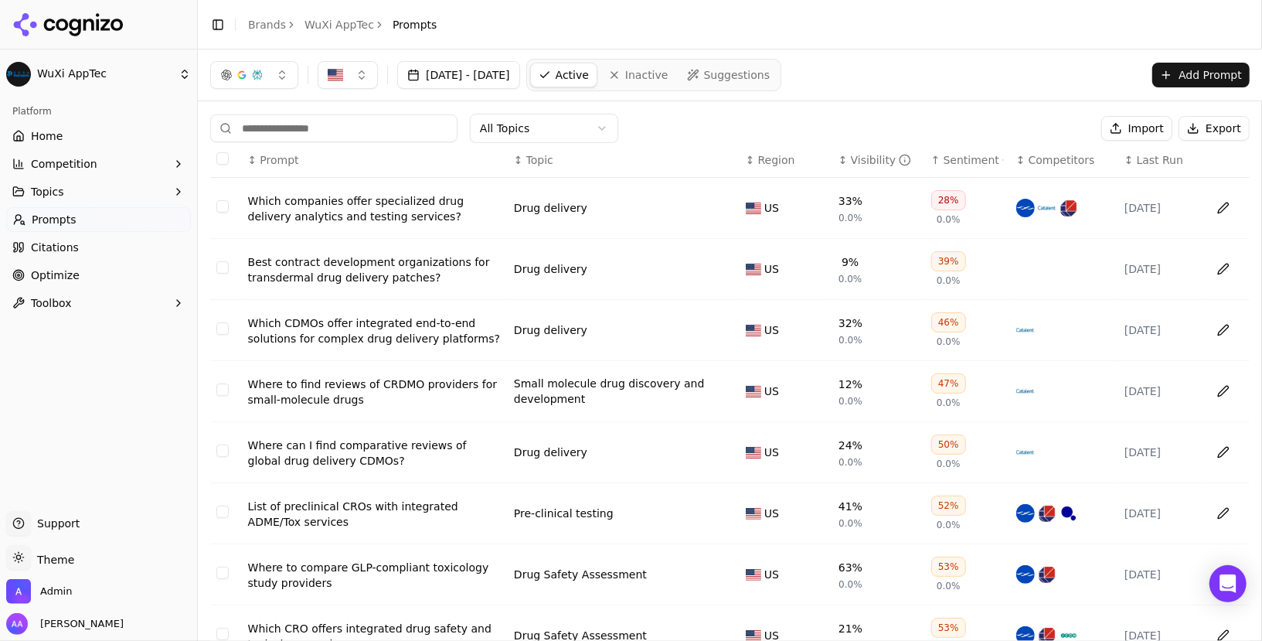
click at [956, 153] on div "Sentiment" at bounding box center [974, 159] width 60 height 15
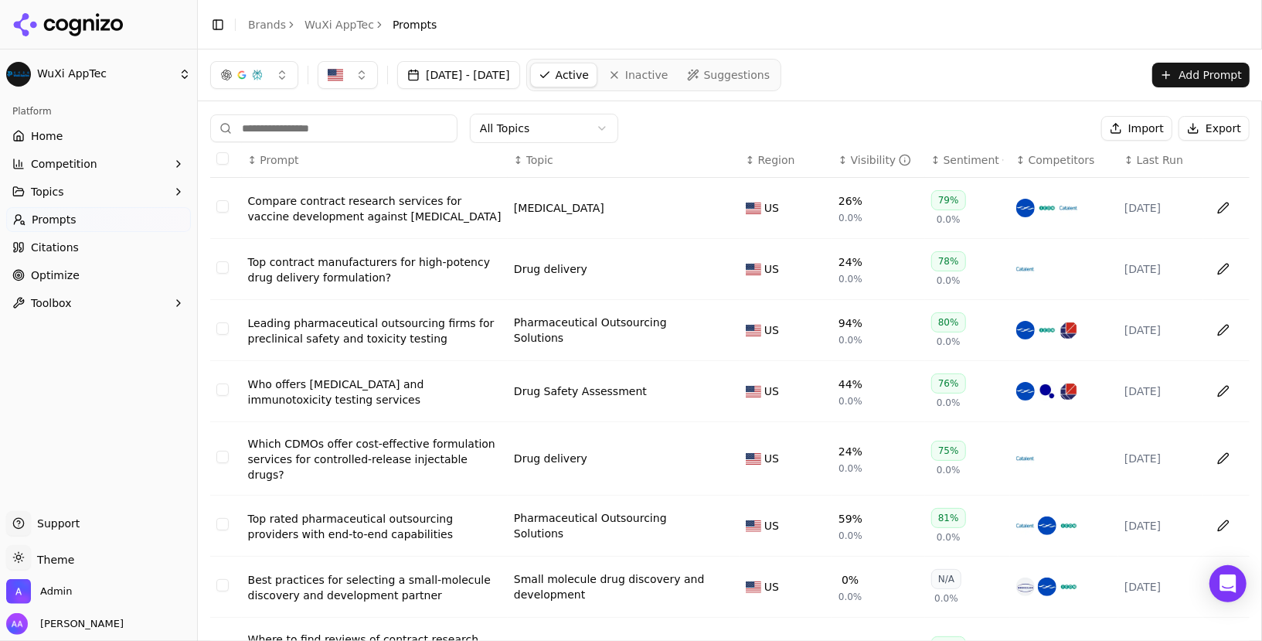
click at [956, 153] on div "Sentiment" at bounding box center [974, 159] width 60 height 15
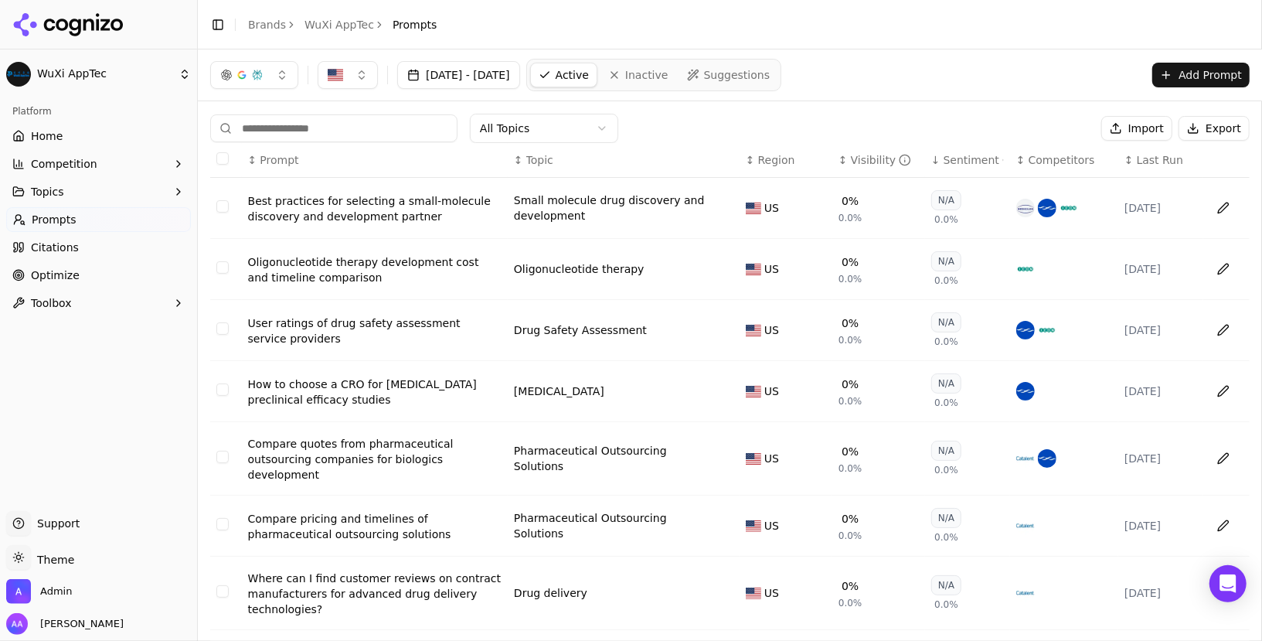
click at [956, 153] on div "Sentiment" at bounding box center [974, 159] width 60 height 15
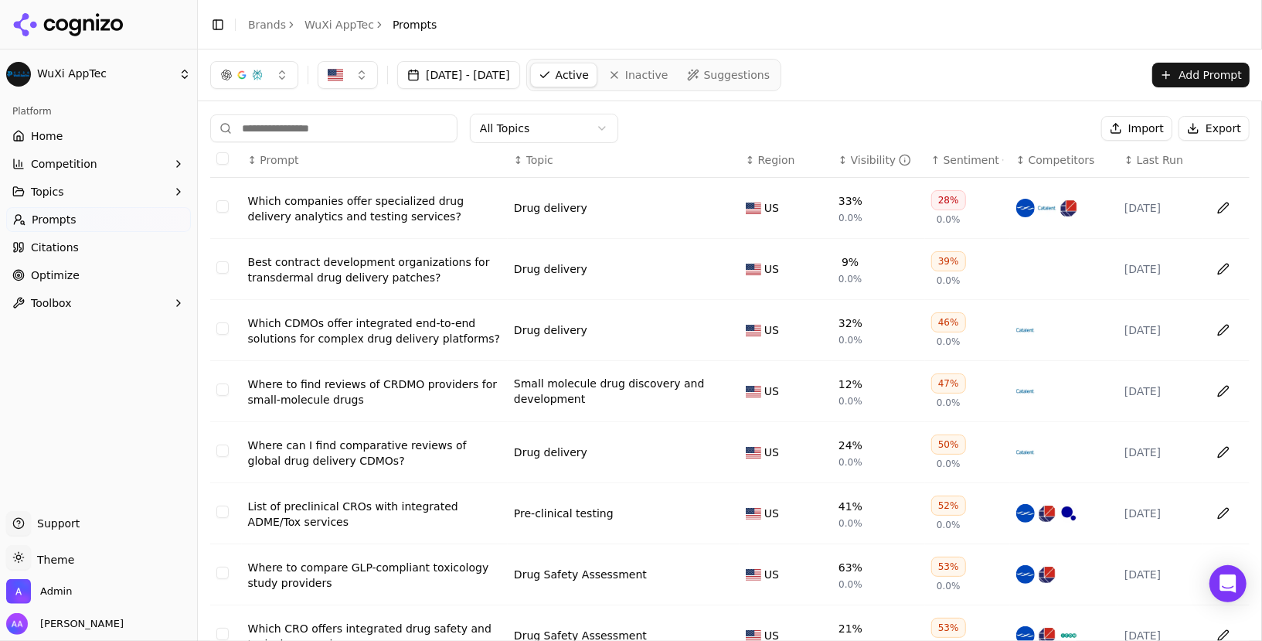
click at [381, 207] on div "Which companies offer specialized drug delivery analytics and testing services?" at bounding box center [374, 208] width 253 height 31
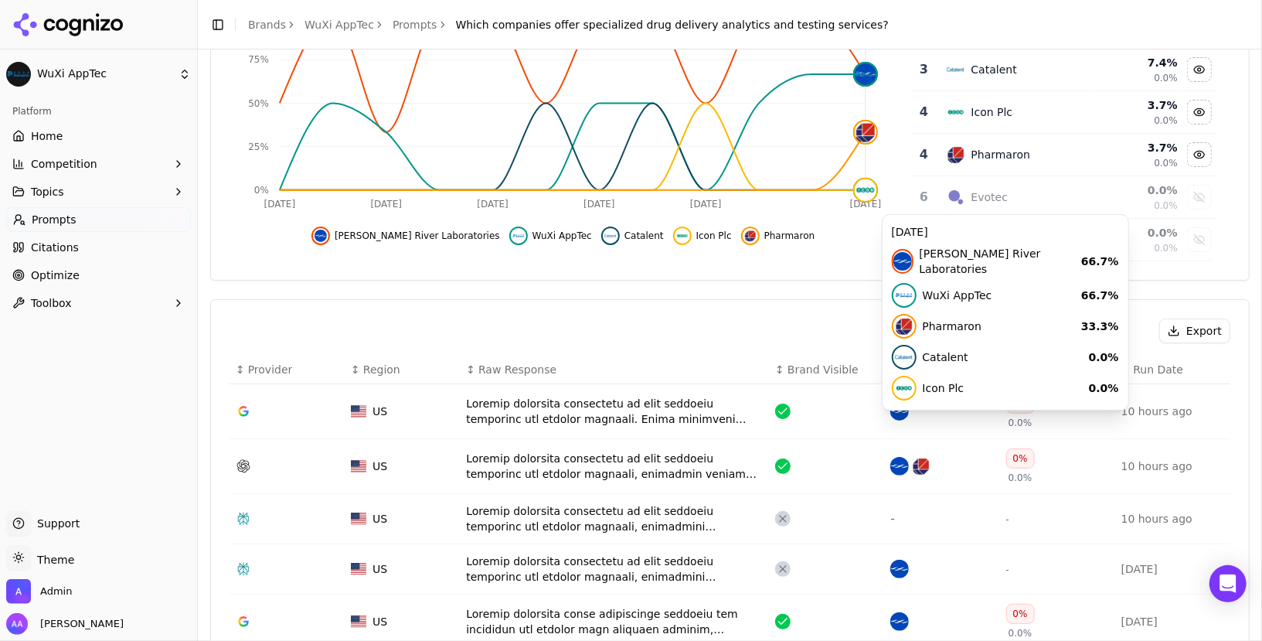
scroll to position [275, 0]
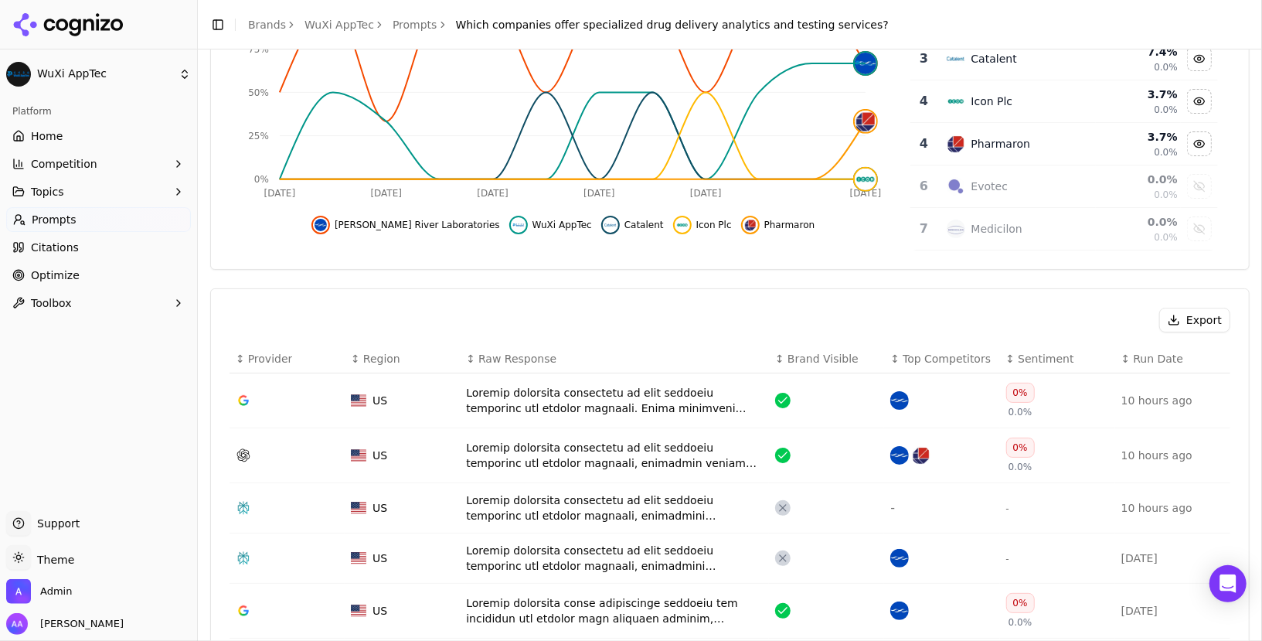
click at [566, 385] on div "Data table" at bounding box center [614, 400] width 297 height 31
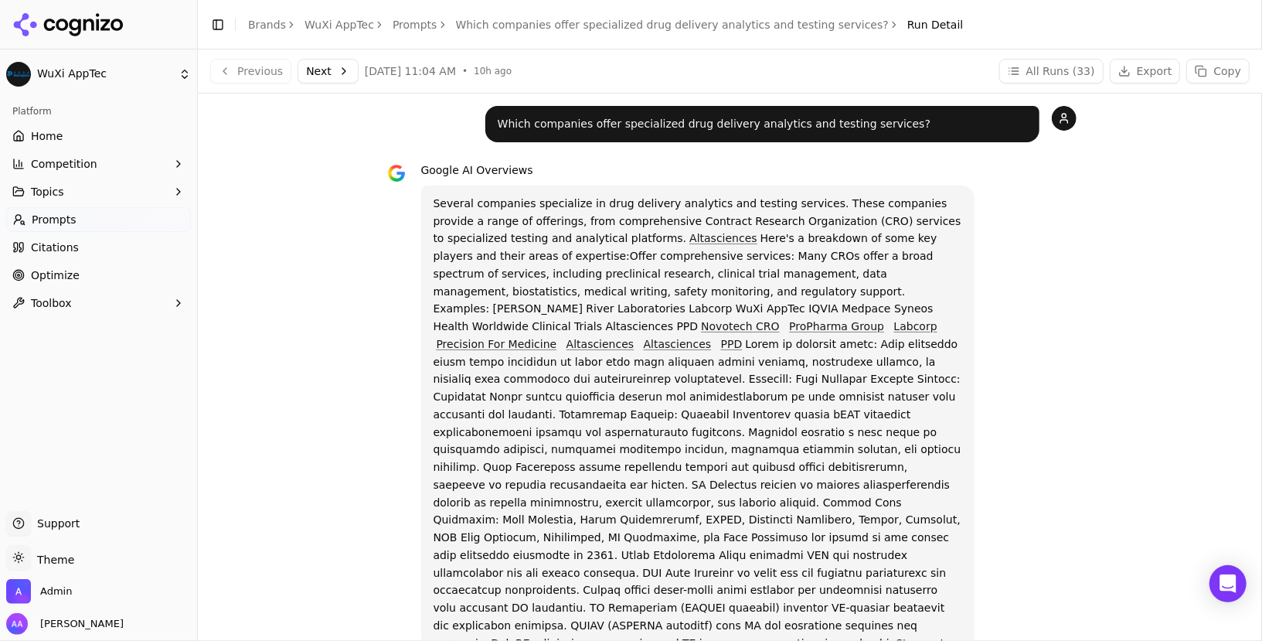
click at [593, 275] on p "Several companies specialize in drug delivery analytics and testing services. T…" at bounding box center [698, 564] width 529 height 739
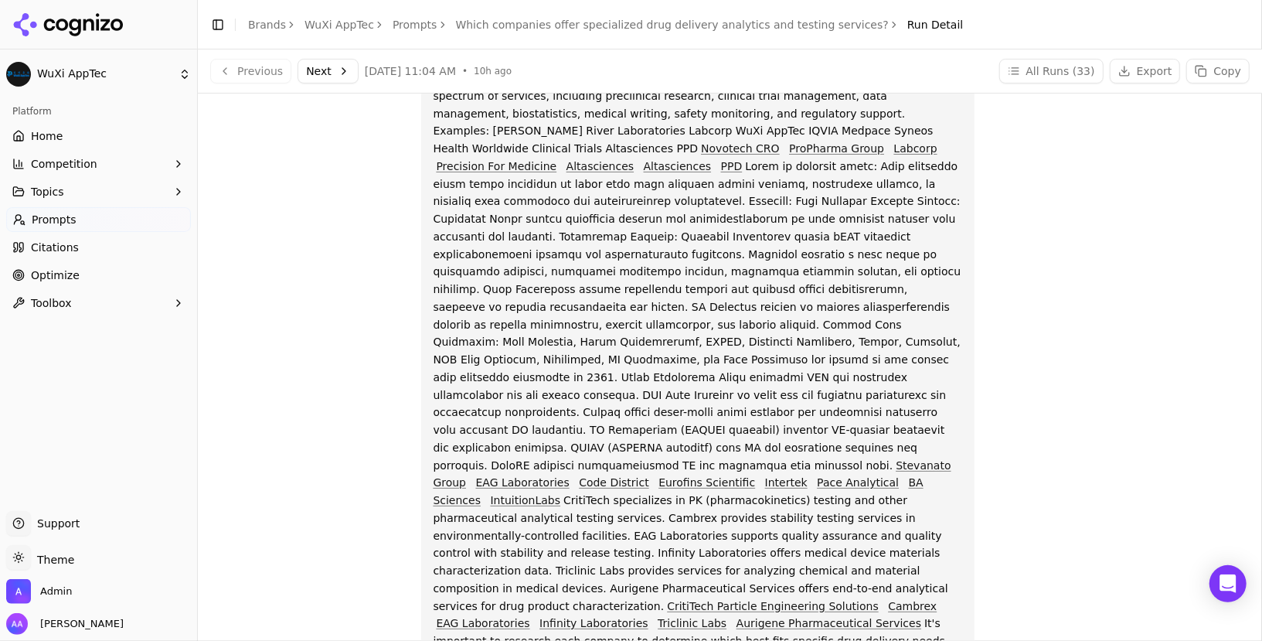
scroll to position [164, 0]
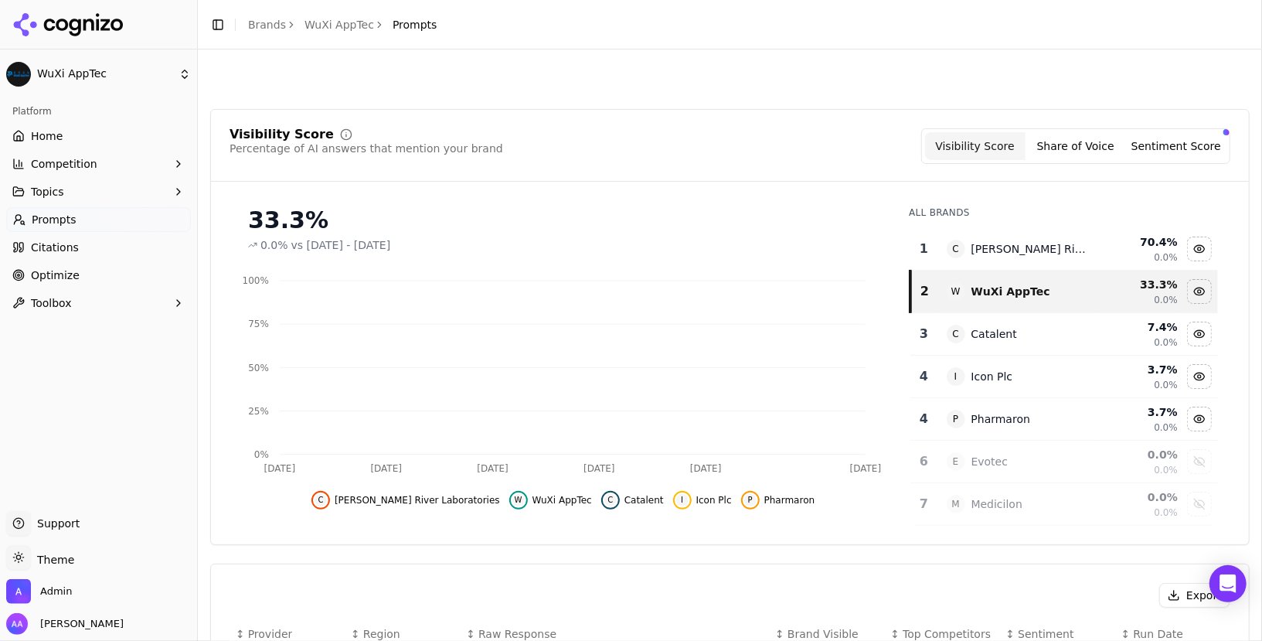
scroll to position [322, 0]
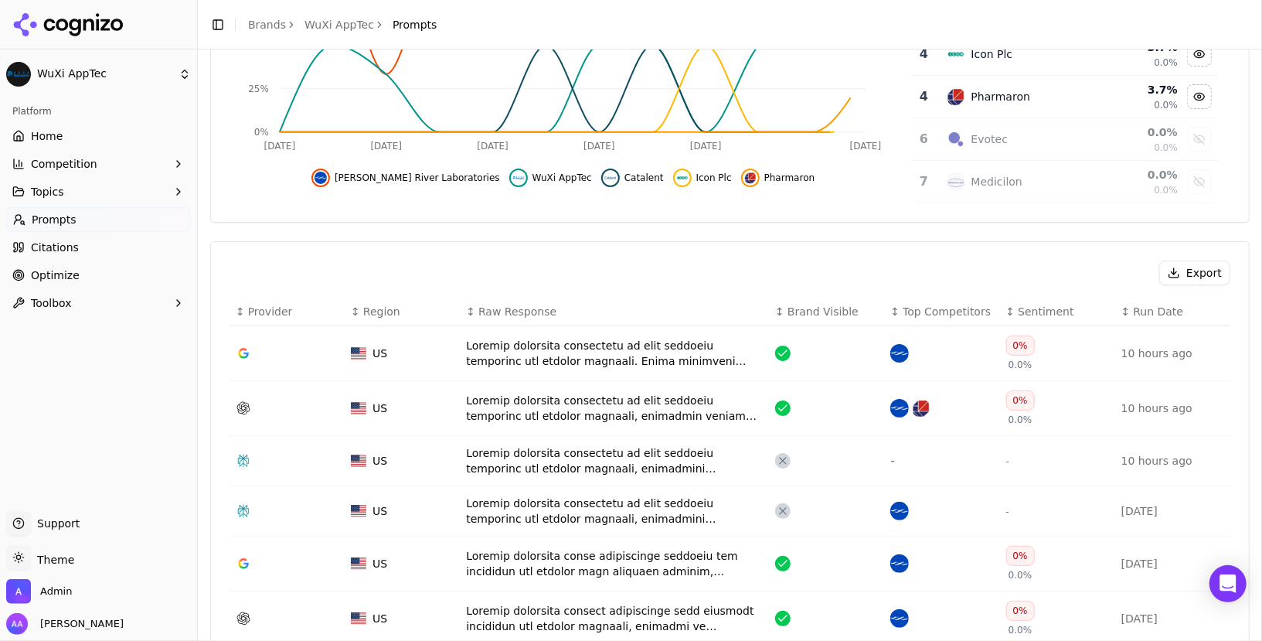
click at [588, 401] on div "Data table" at bounding box center [614, 408] width 297 height 31
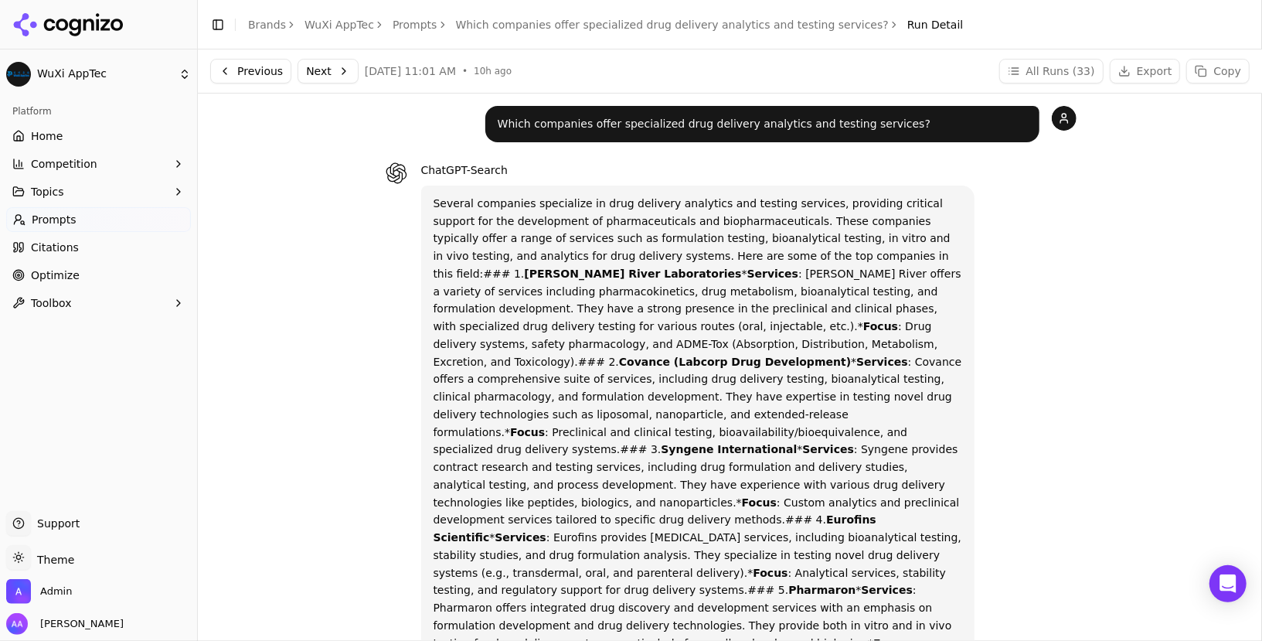
click at [519, 27] on link "Which companies offer specialized drug delivery analytics and testing services?" at bounding box center [672, 24] width 433 height 15
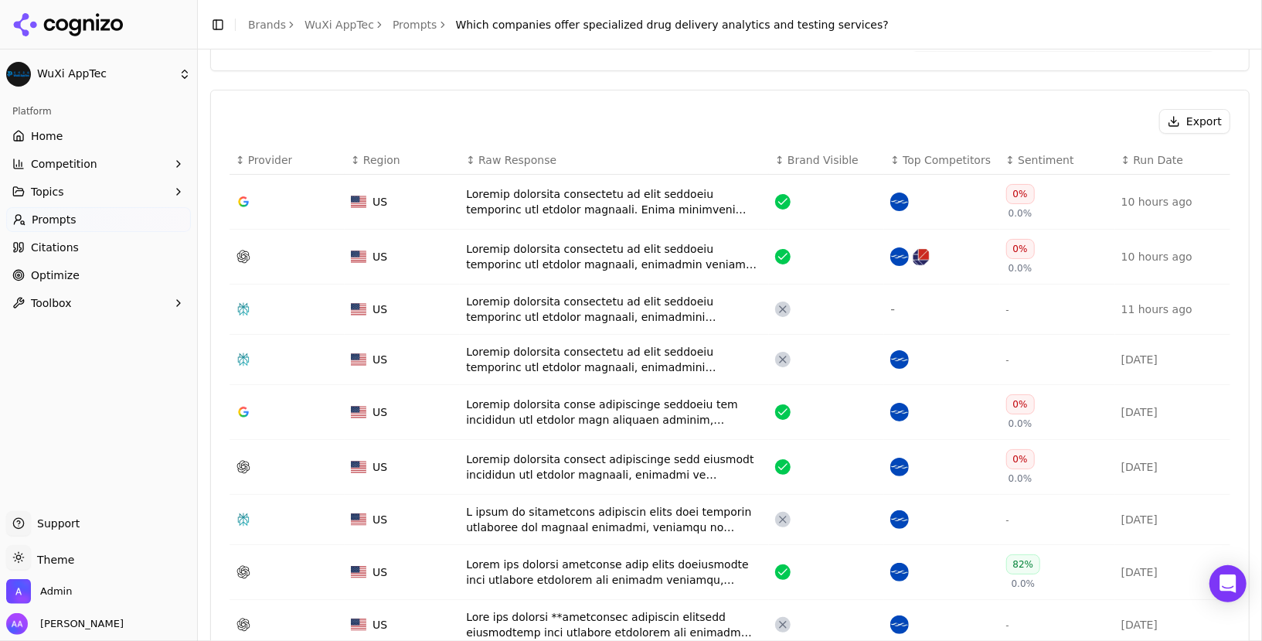
scroll to position [518, 0]
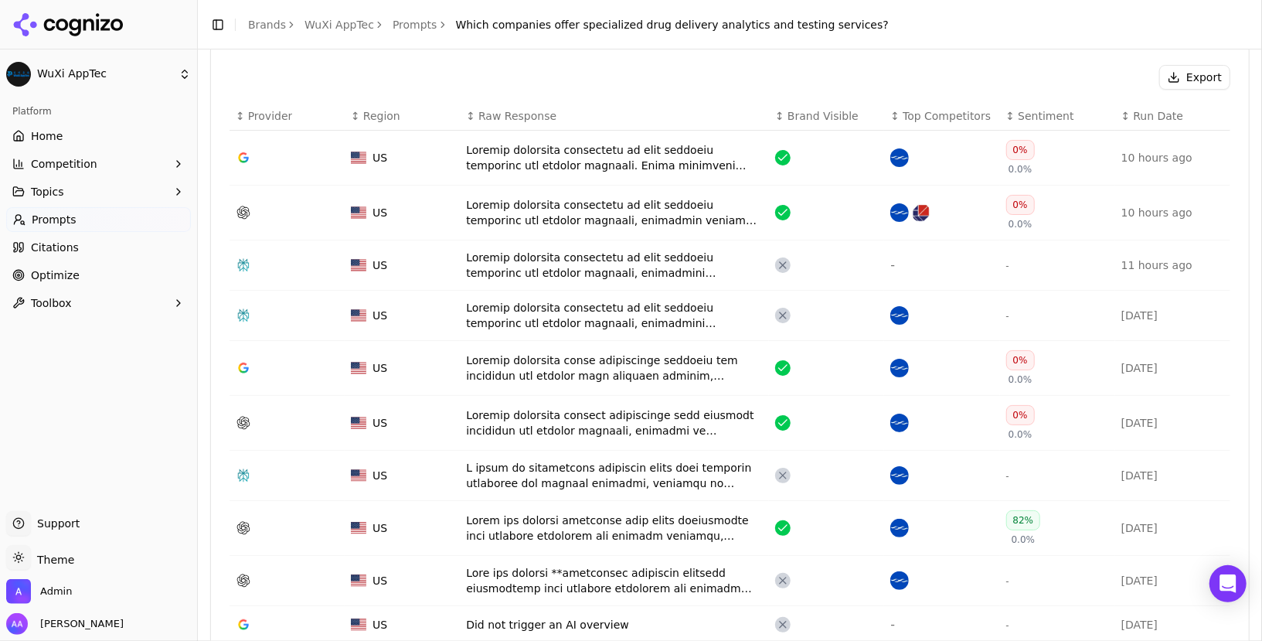
click at [1036, 117] on span "Sentiment" at bounding box center [1046, 115] width 56 height 15
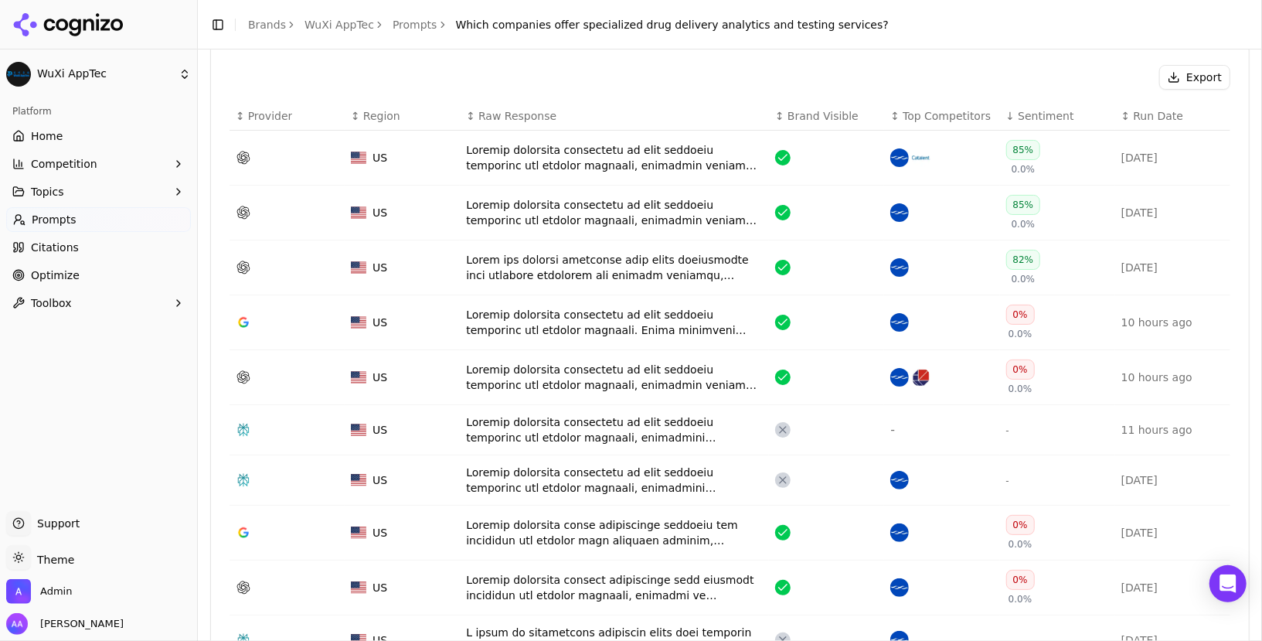
click at [1036, 117] on span "Sentiment" at bounding box center [1046, 115] width 56 height 15
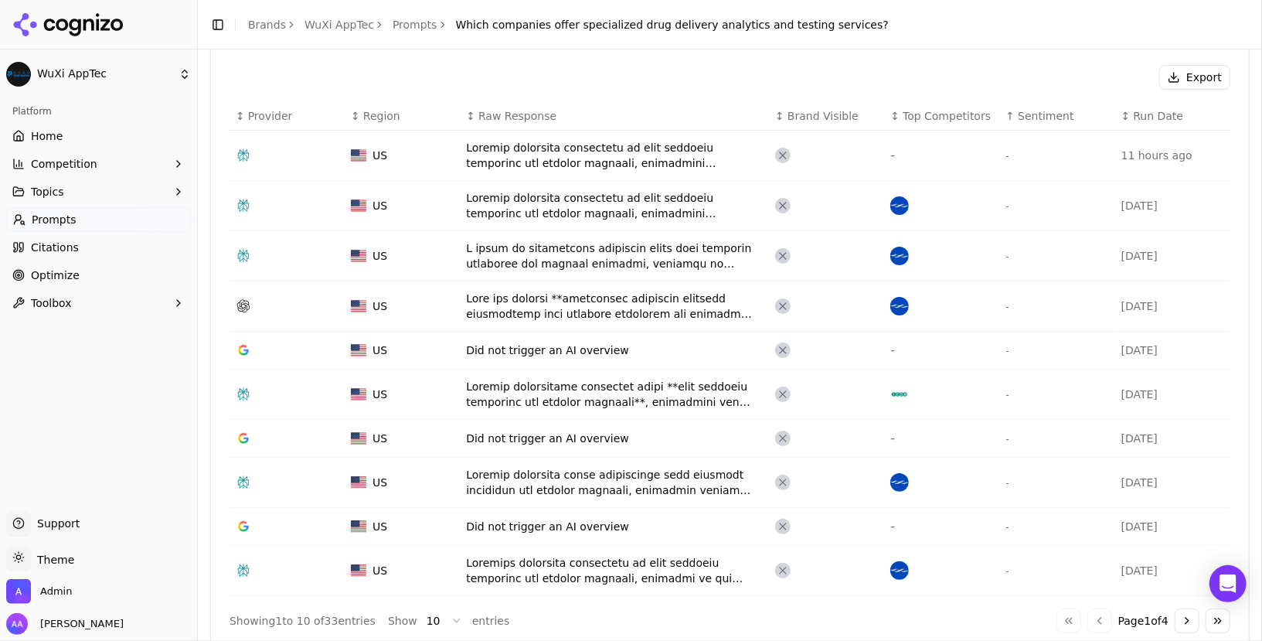
click at [1036, 117] on span "Sentiment" at bounding box center [1046, 115] width 56 height 15
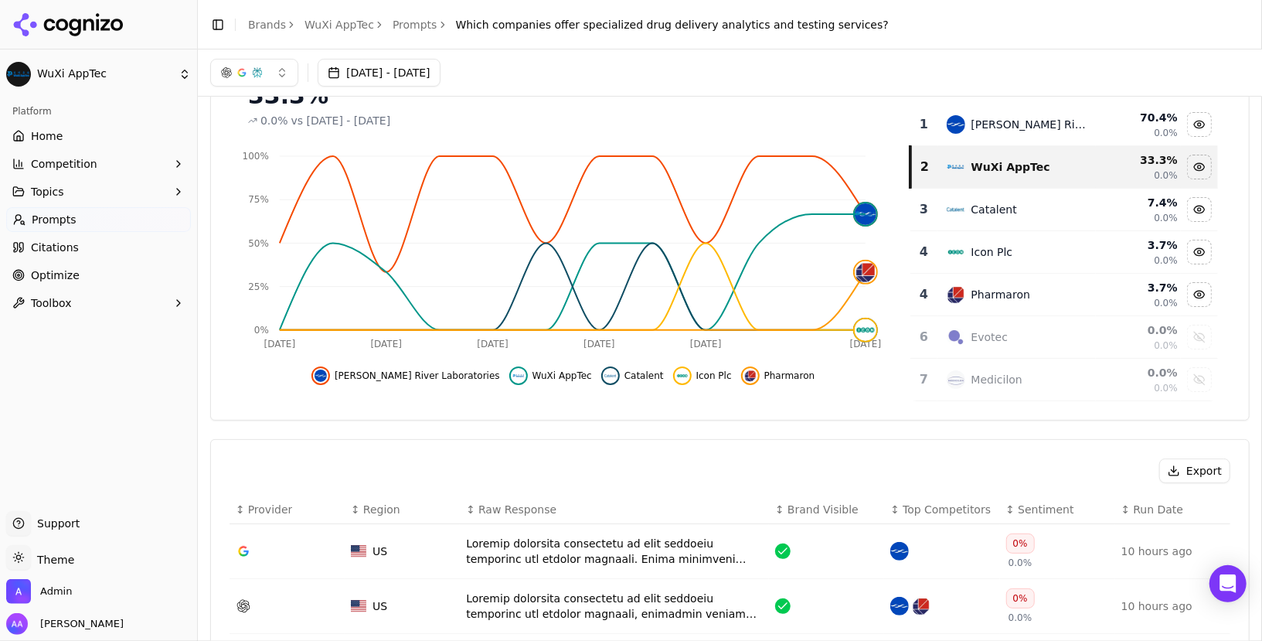
scroll to position [0, 0]
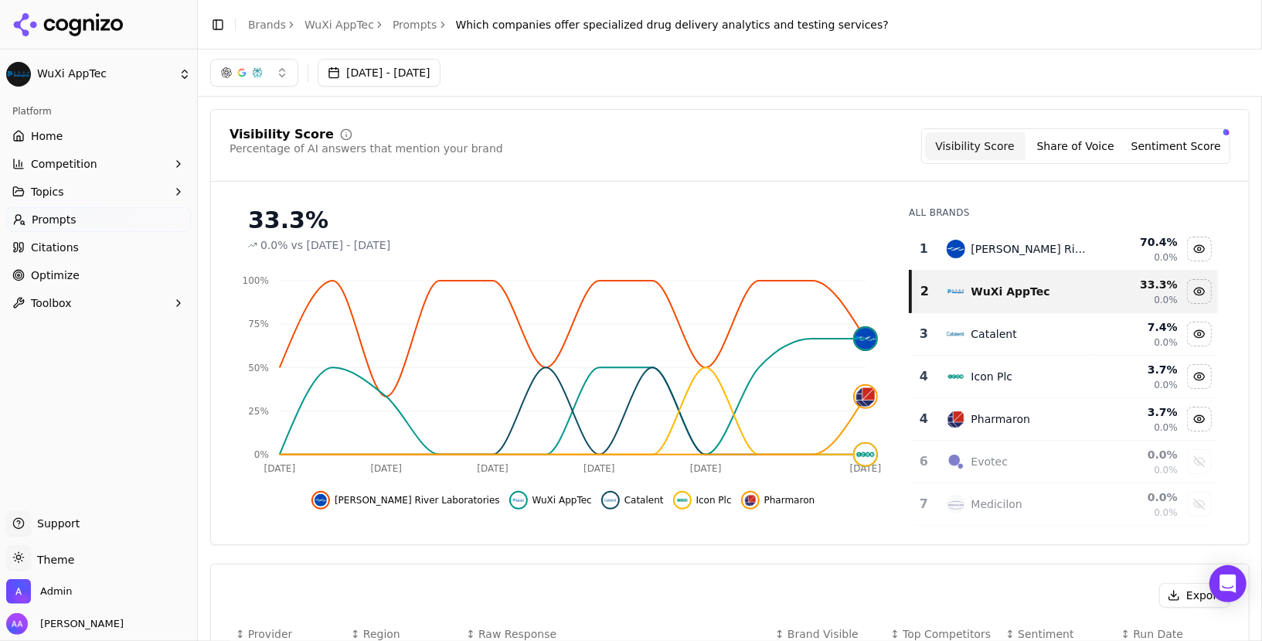
click at [75, 139] on link "Home" at bounding box center [98, 136] width 185 height 25
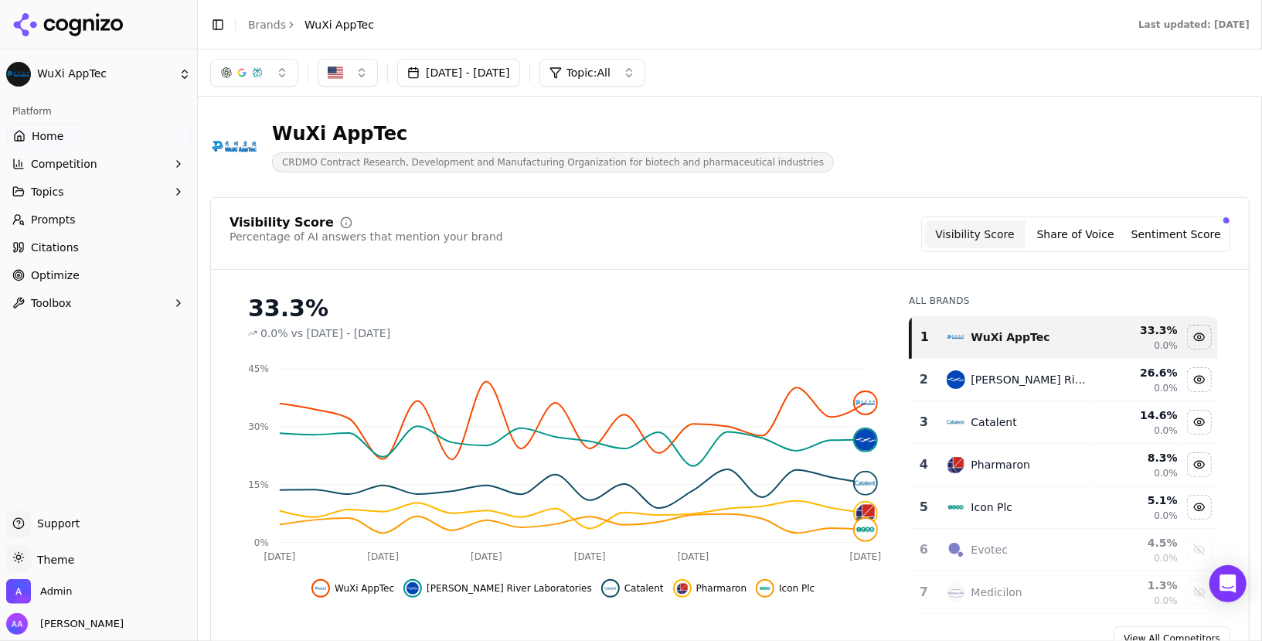
click at [66, 157] on span "Competition" at bounding box center [64, 163] width 66 height 15
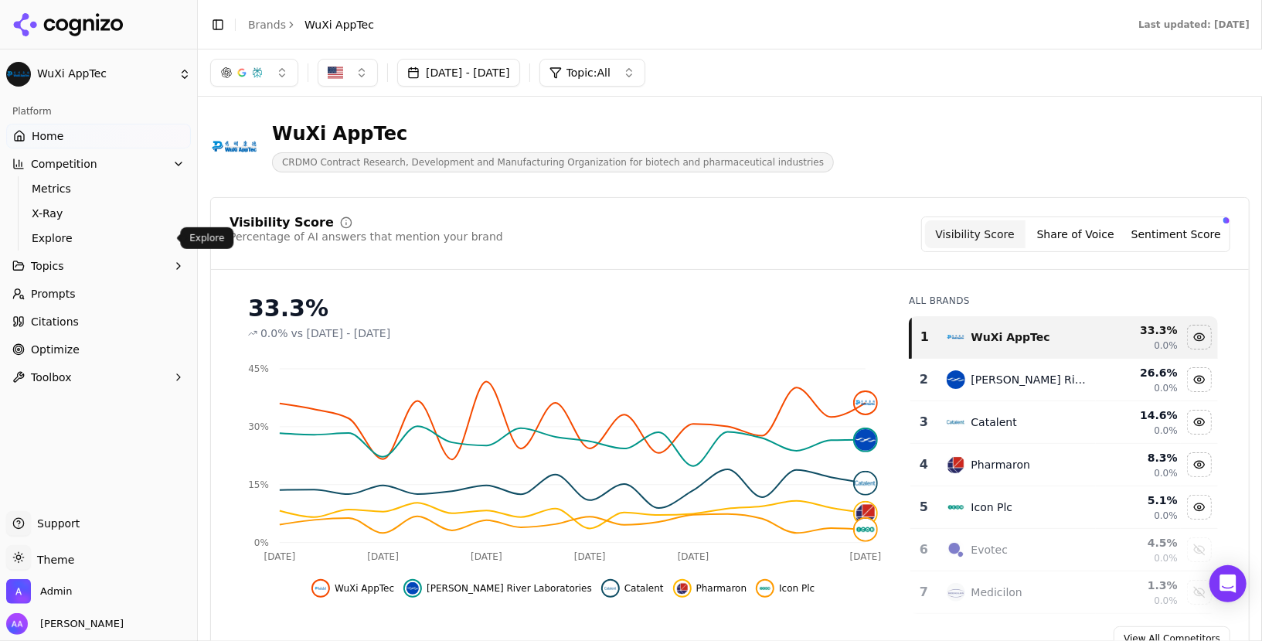
click at [86, 243] on span "Explore" at bounding box center [99, 237] width 134 height 15
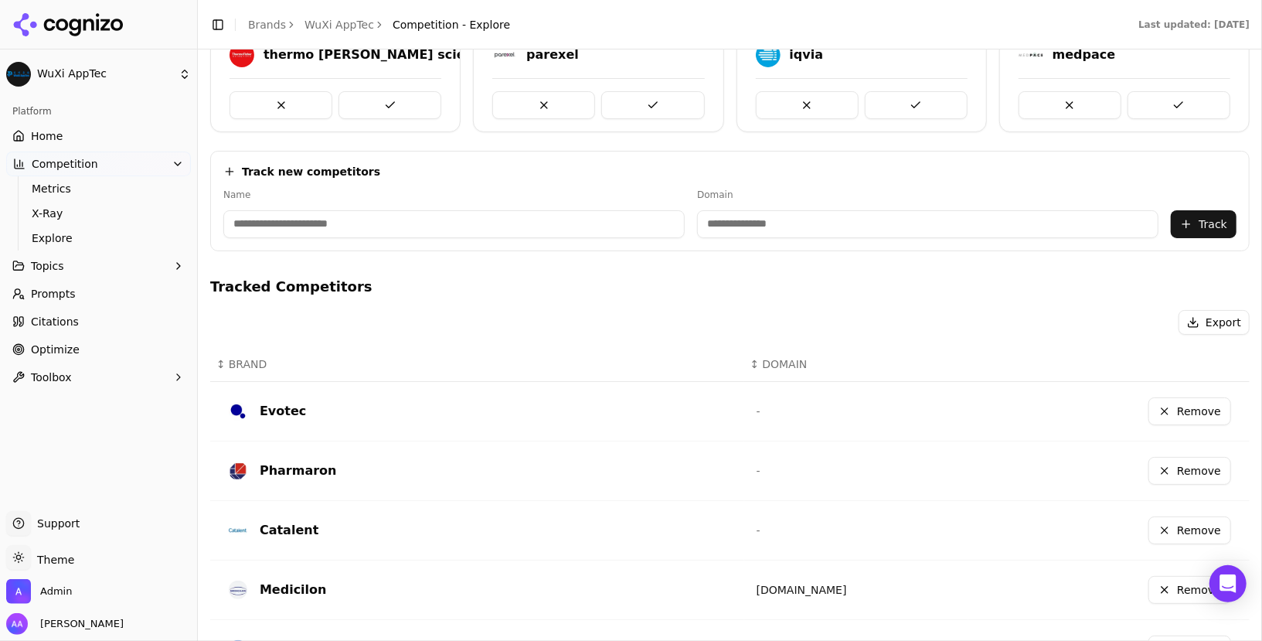
scroll to position [278, 0]
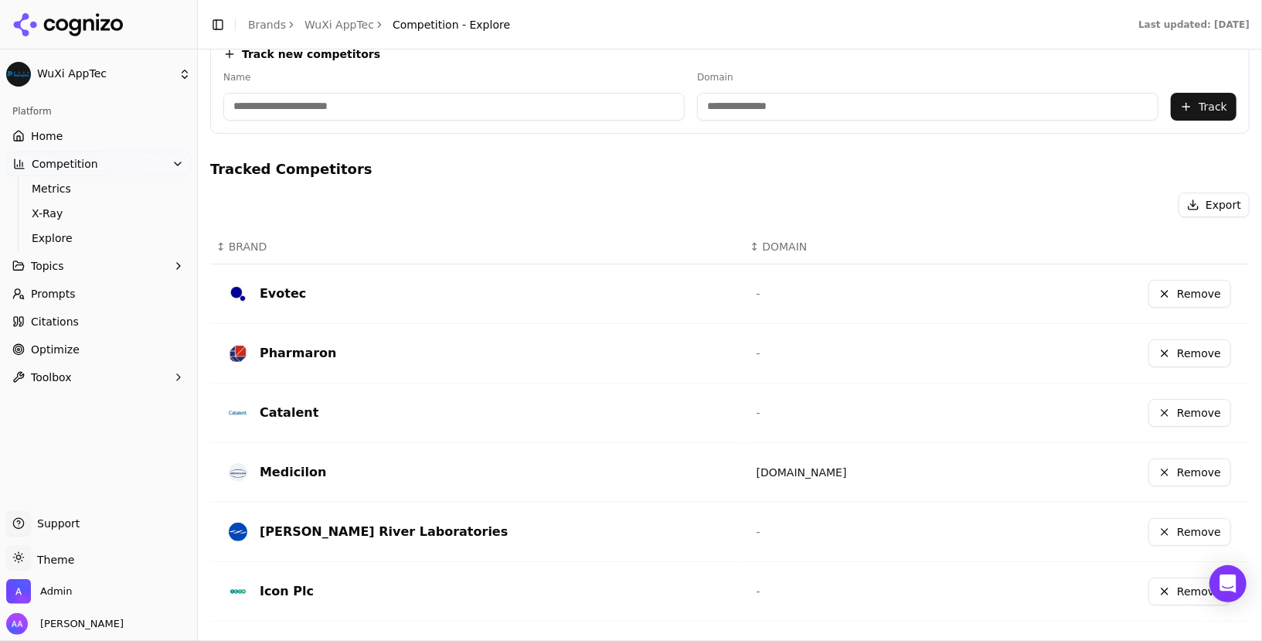
click at [97, 296] on link "Prompts" at bounding box center [98, 293] width 185 height 25
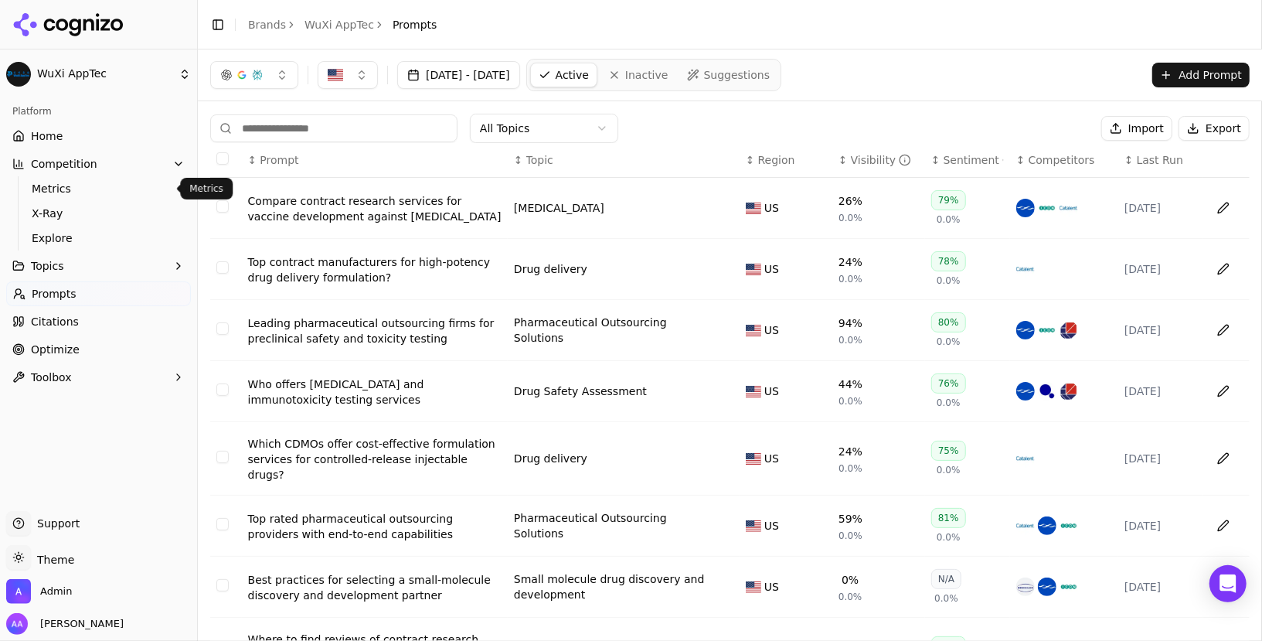
click at [82, 136] on link "Home" at bounding box center [98, 136] width 185 height 25
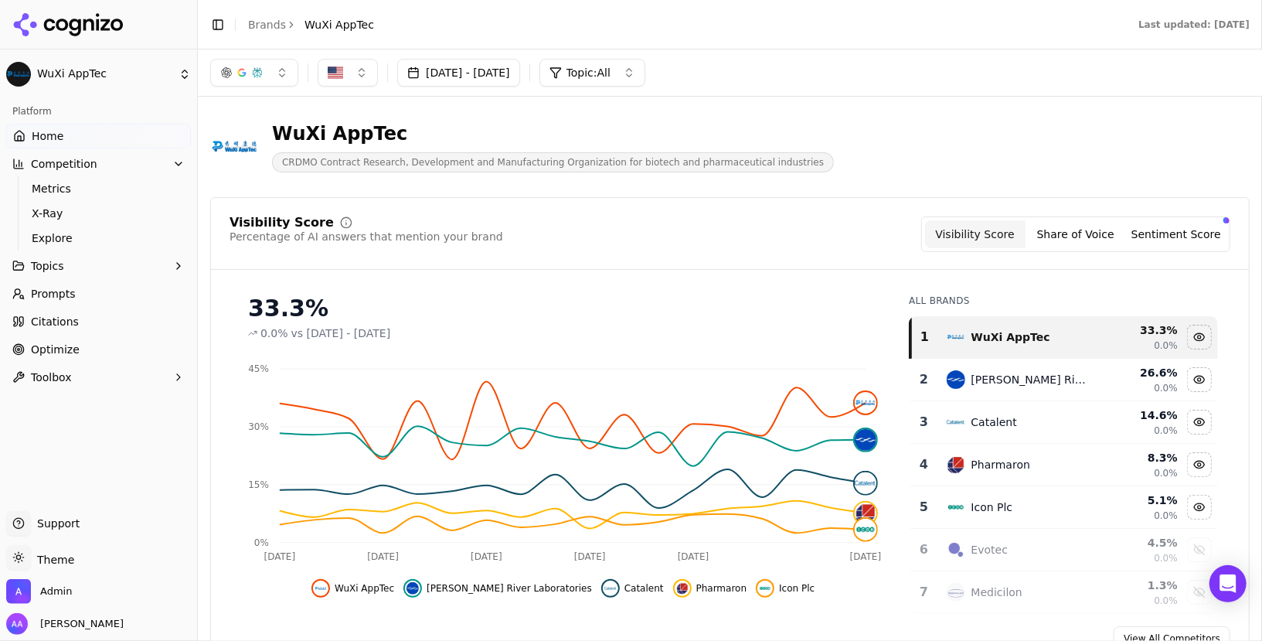
click at [497, 81] on button "[DATE] - [DATE]" at bounding box center [458, 73] width 123 height 28
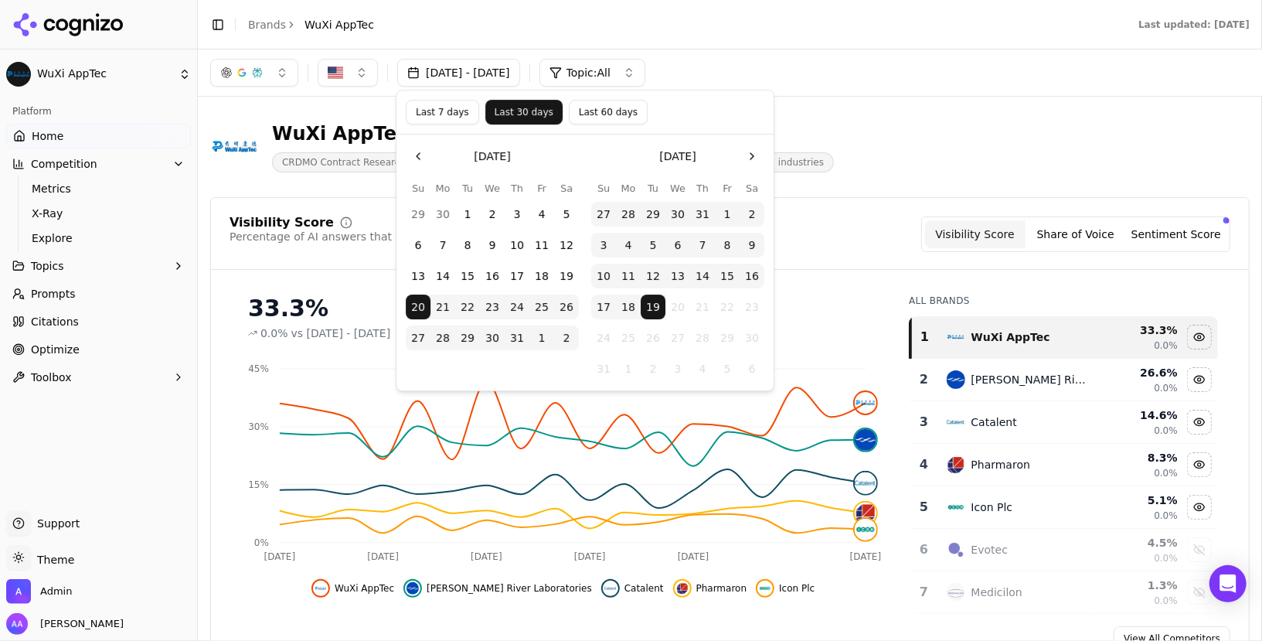
click at [445, 115] on button "Last 7 days" at bounding box center [442, 112] width 73 height 25
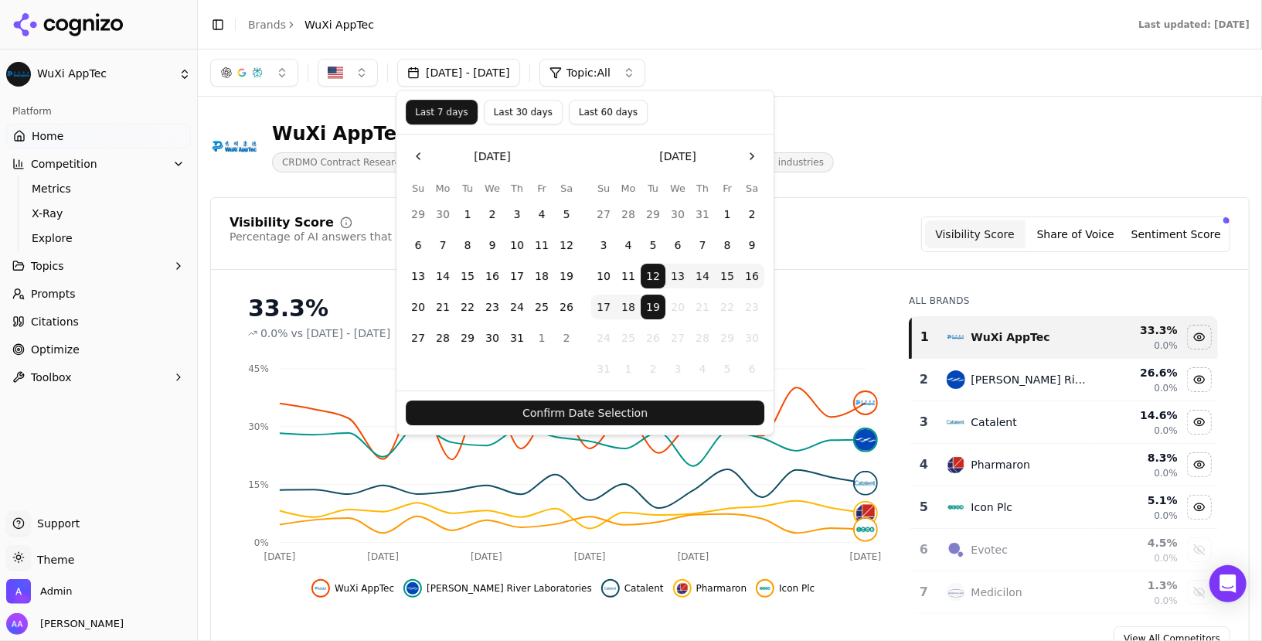
click at [609, 411] on button "Confirm Date Selection" at bounding box center [585, 412] width 359 height 25
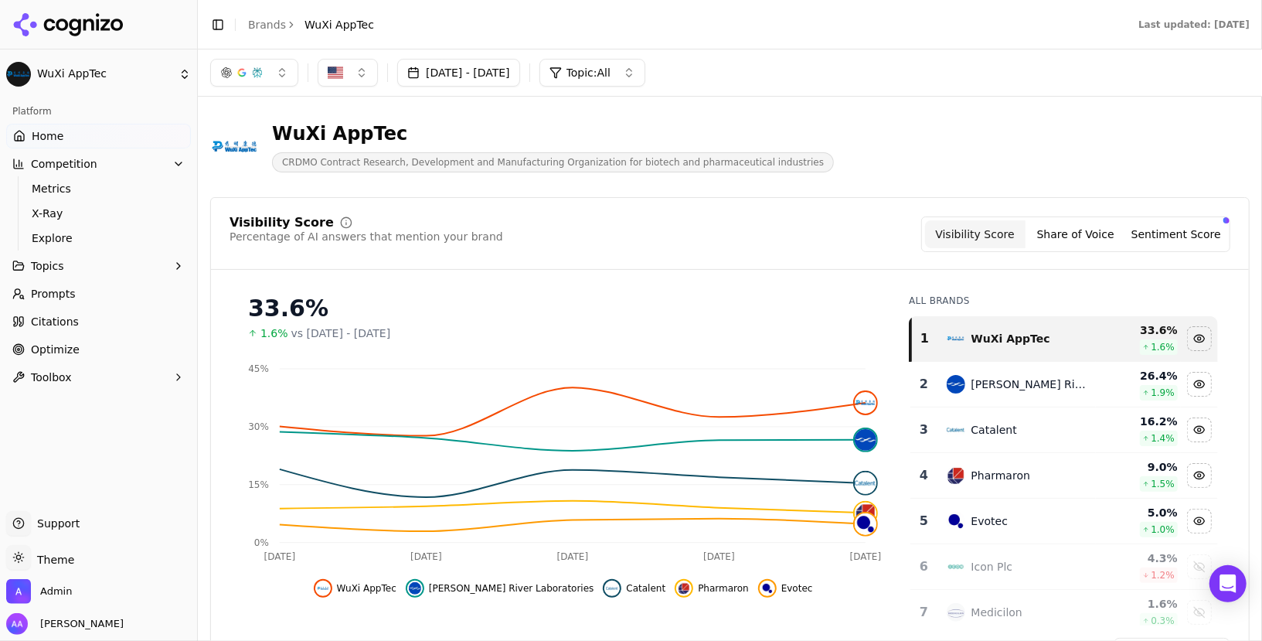
click at [81, 312] on link "Citations" at bounding box center [98, 321] width 185 height 25
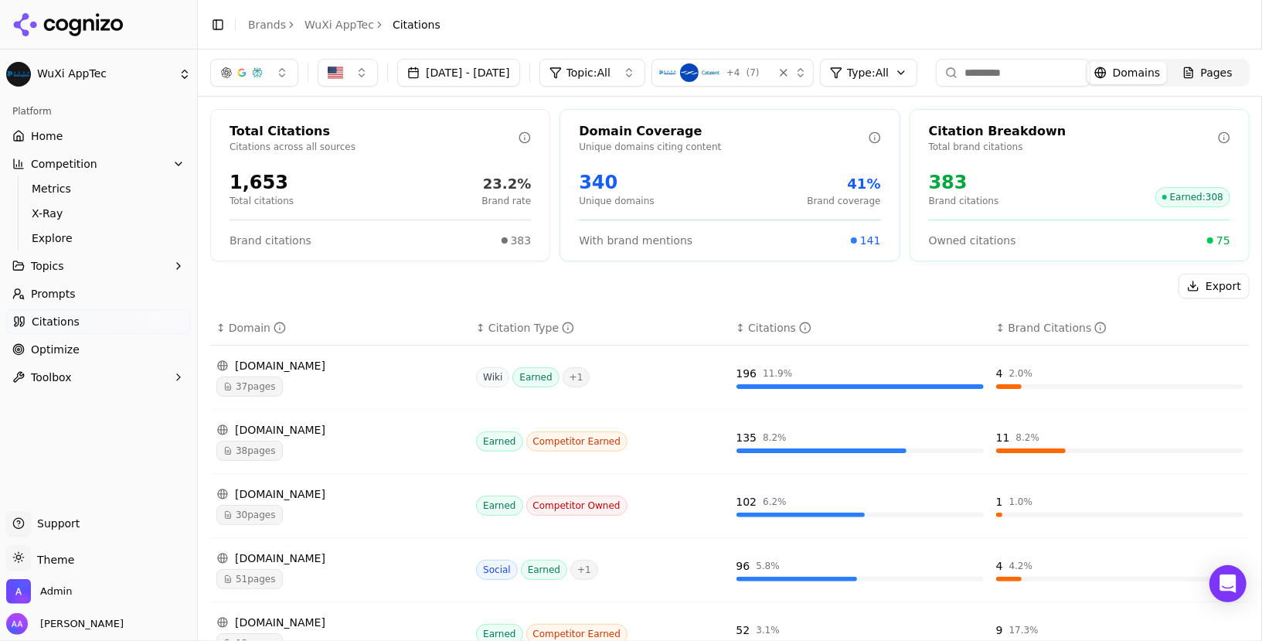
click at [77, 353] on link "Optimize" at bounding box center [98, 349] width 185 height 25
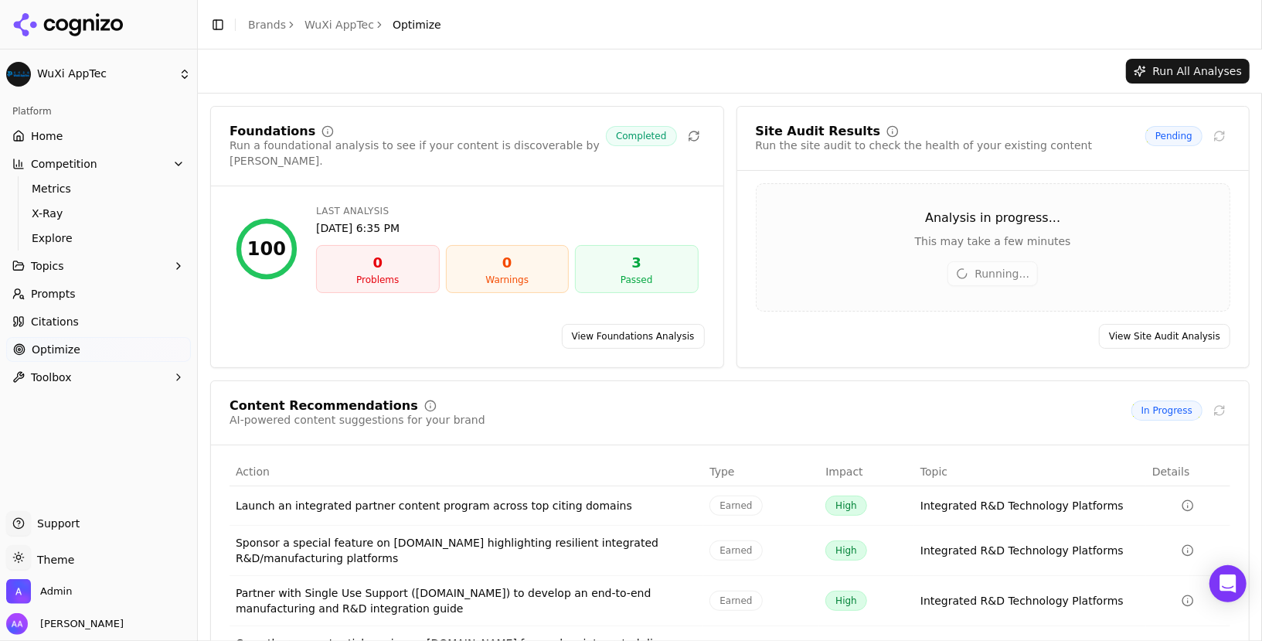
scroll to position [149, 0]
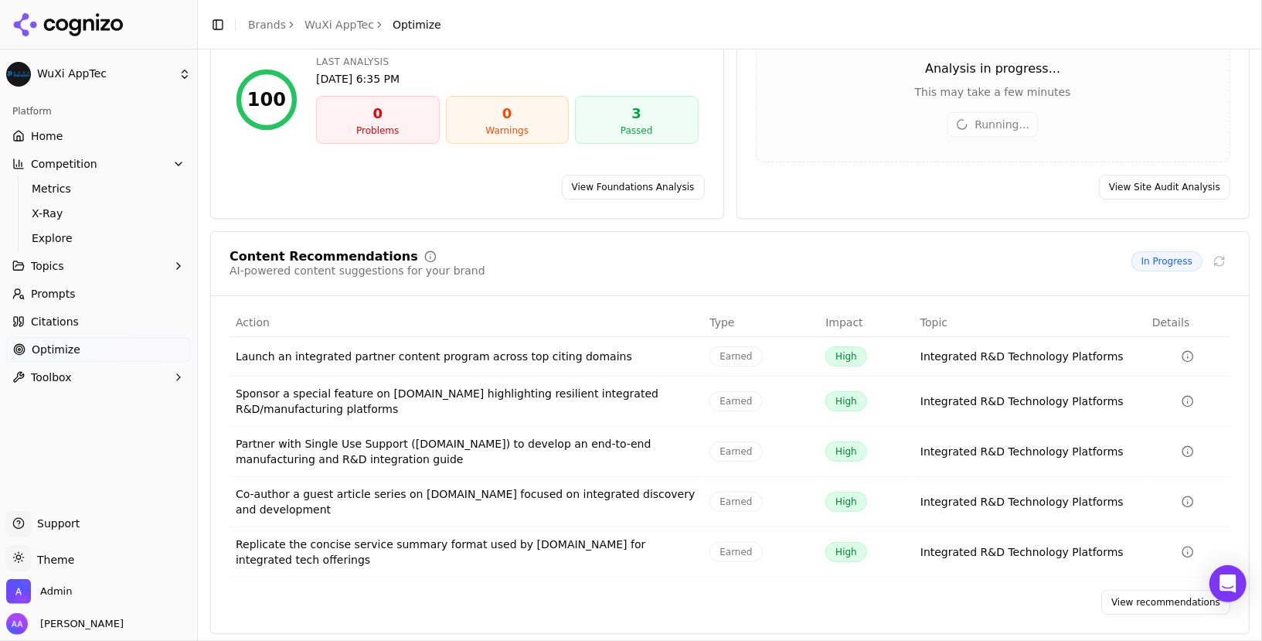
click at [1138, 594] on link "View recommendations" at bounding box center [1165, 602] width 129 height 25
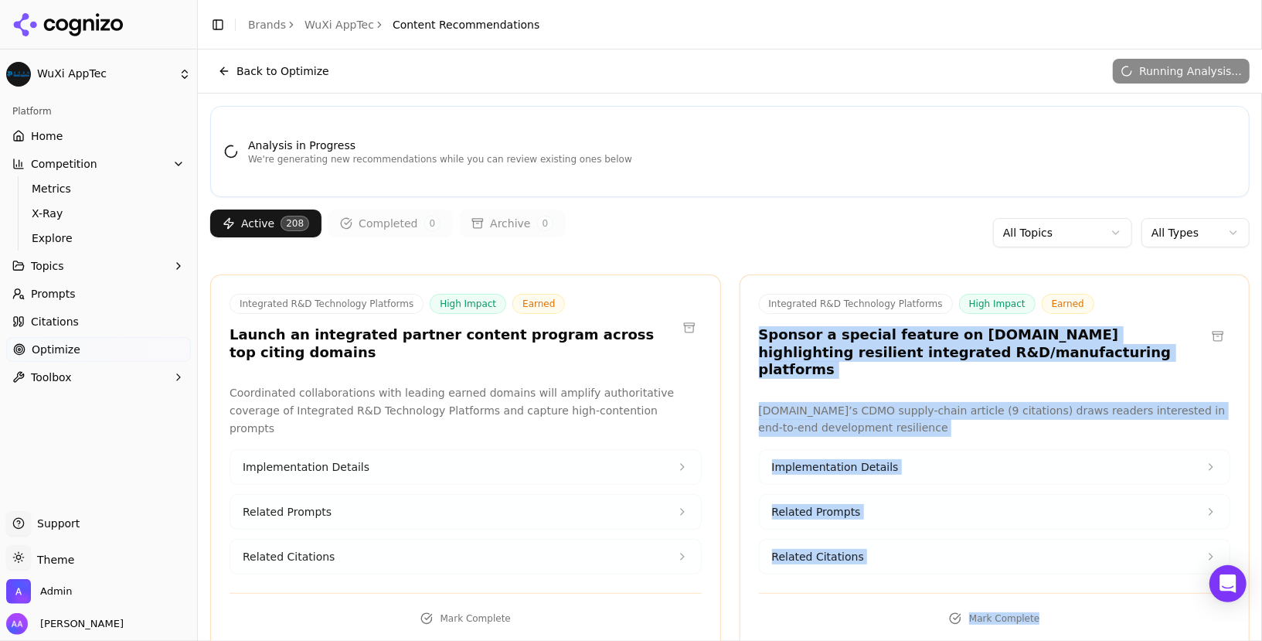
click at [781, 324] on div "Integrated R&D Technology Platforms High Impact Earned Sponsor a special featur…" at bounding box center [995, 462] width 511 height 376
